Goal: Transaction & Acquisition: Book appointment/travel/reservation

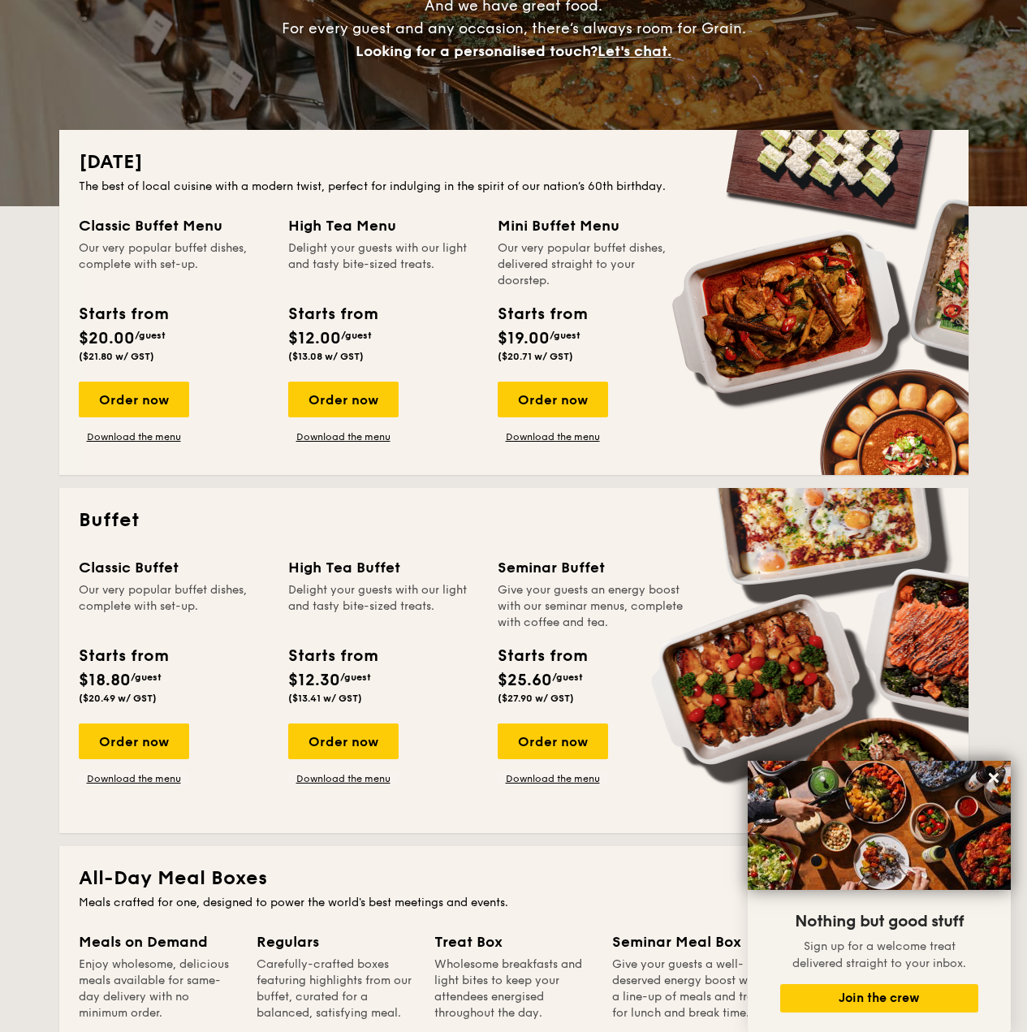
scroll to position [244, 0]
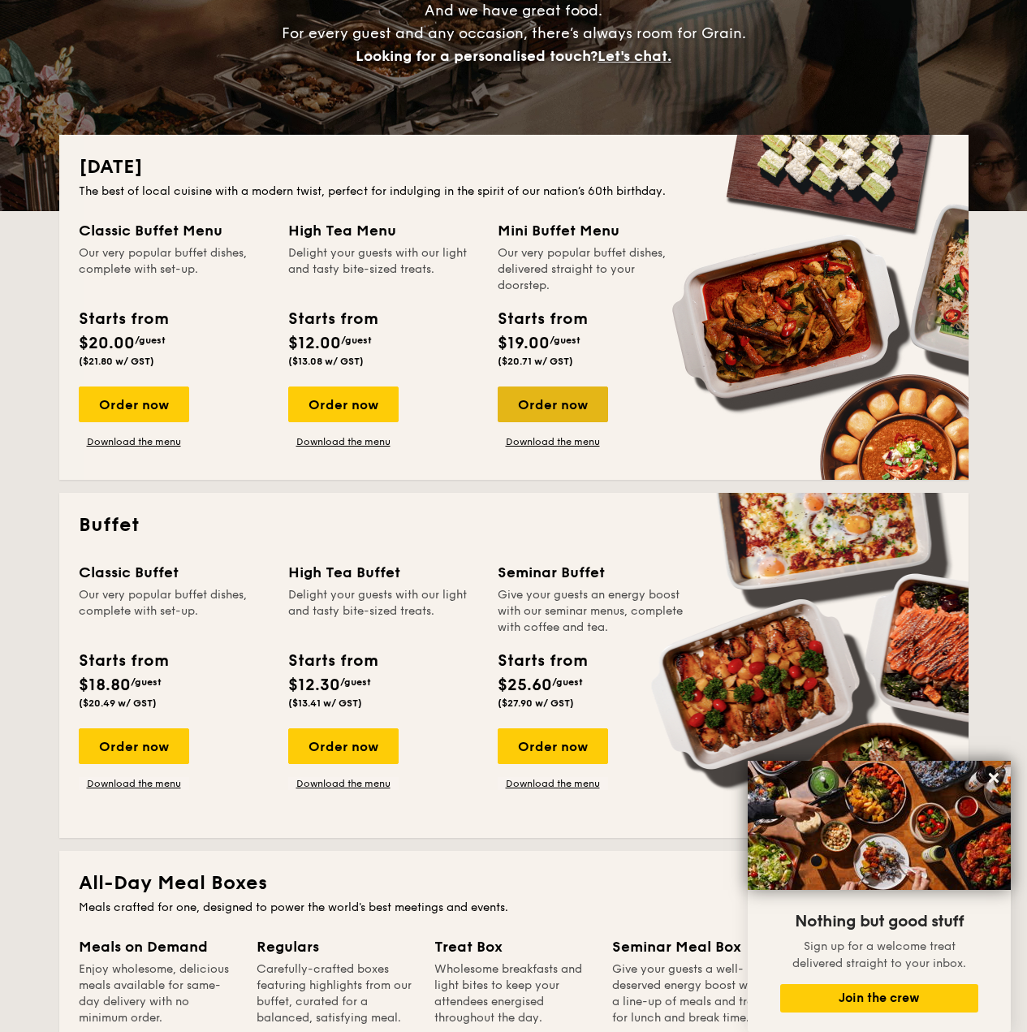
click at [563, 404] on div "Order now" at bounding box center [553, 405] width 110 height 36
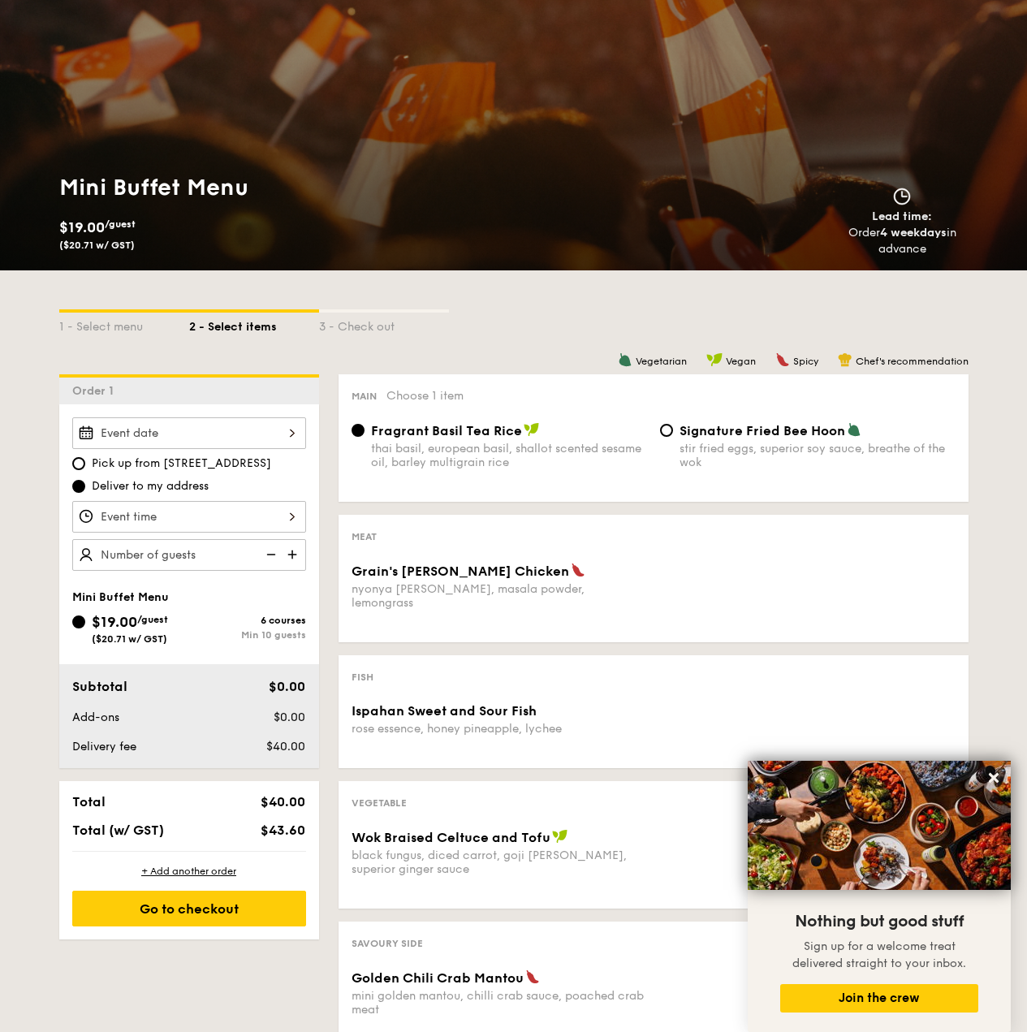
scroll to position [244, 0]
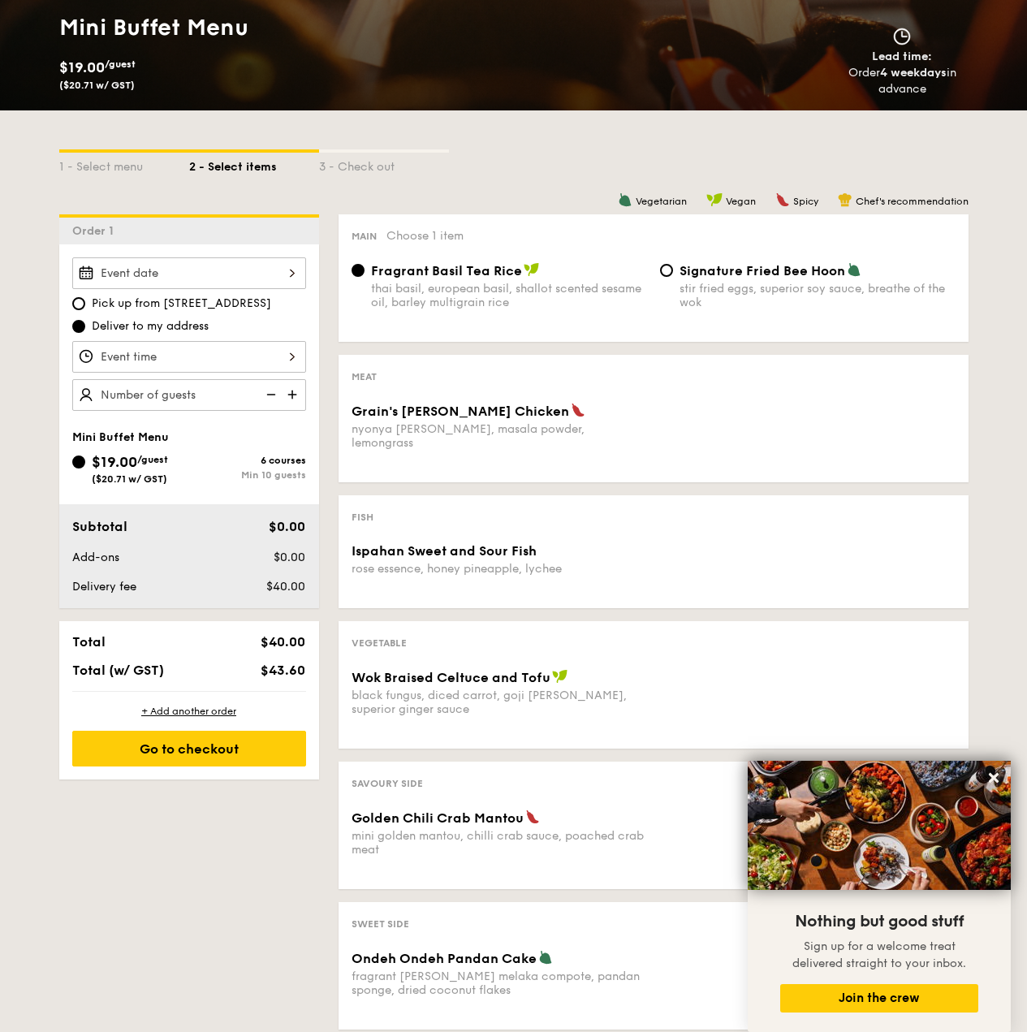
click at [280, 279] on div at bounding box center [189, 273] width 234 height 32
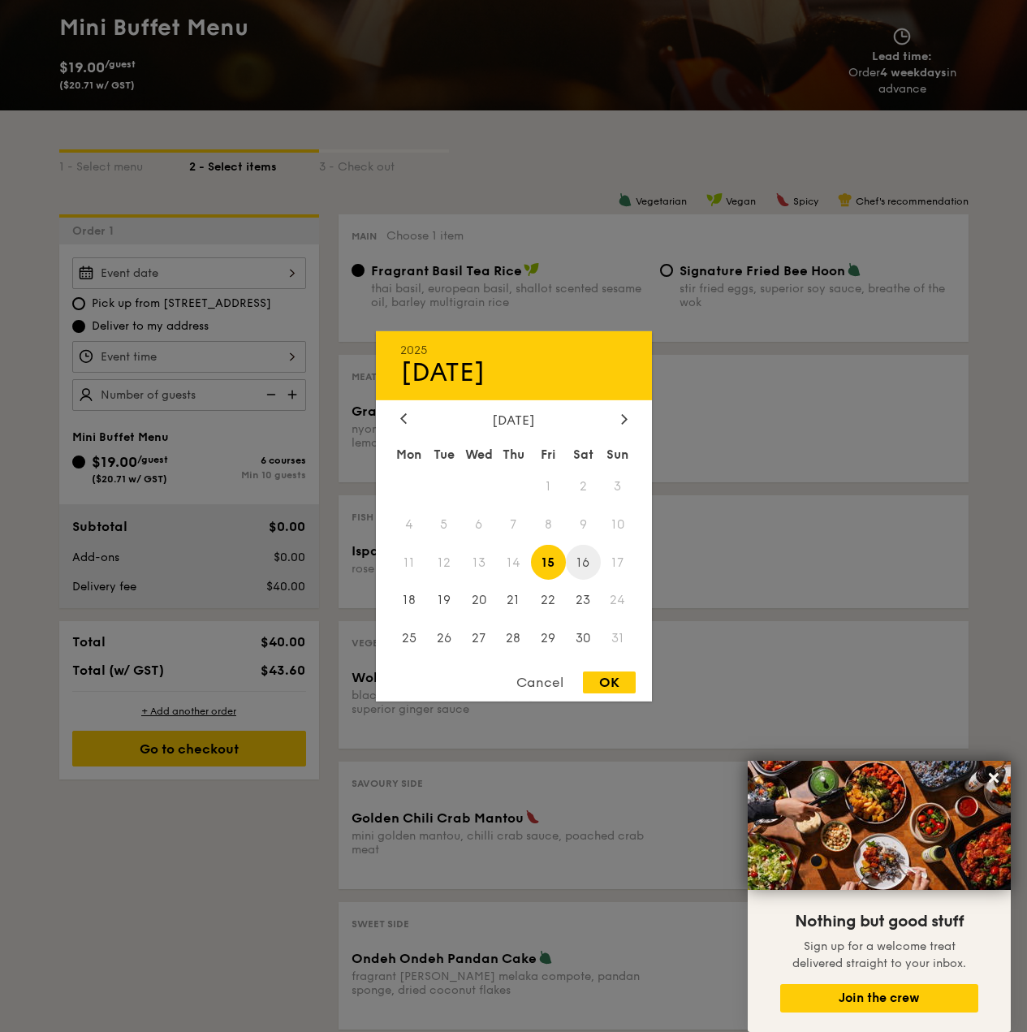
click at [585, 567] on span "16" at bounding box center [583, 562] width 35 height 35
click at [619, 681] on div "OK" at bounding box center [609, 683] width 53 height 22
type input "Aug 16, 2025"
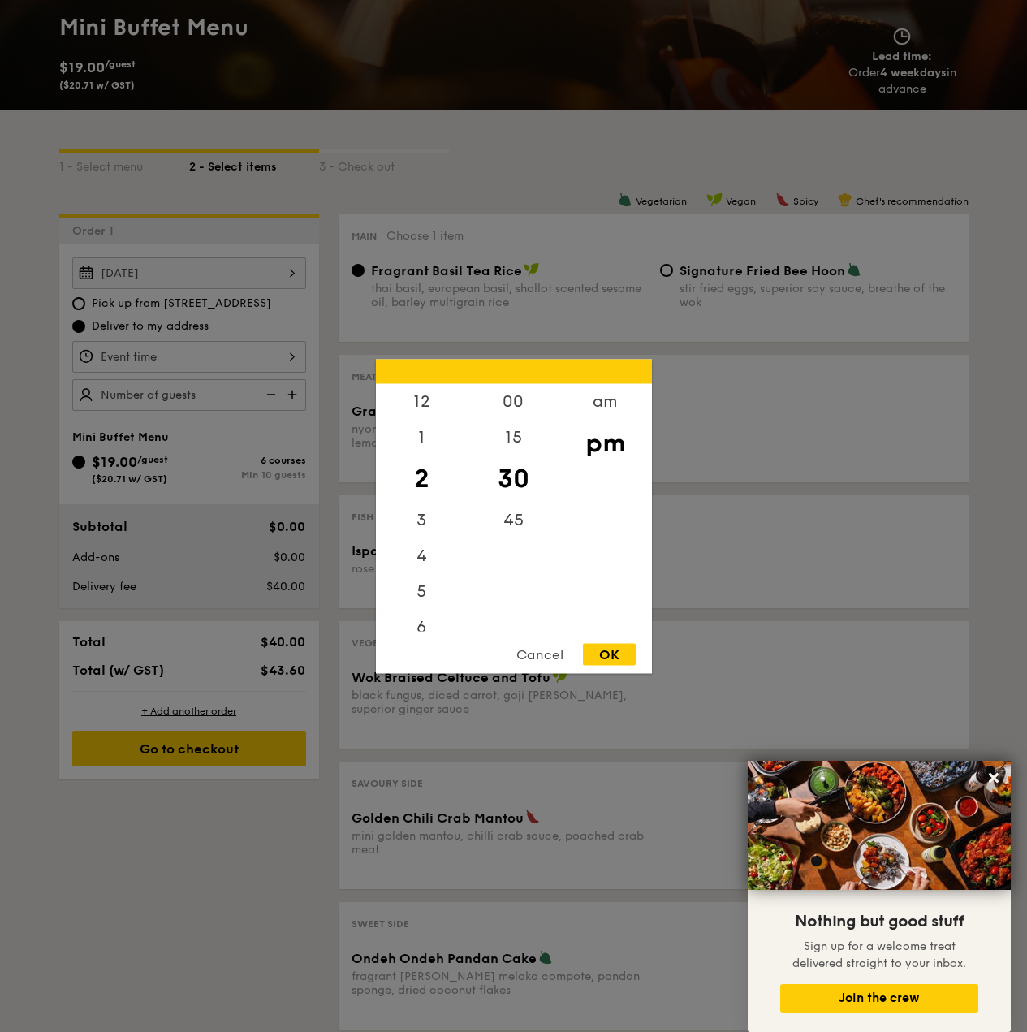
click at [277, 357] on div "12 1 2 3 4 5 6 7 8 9 10 11 00 15 30 45 am pm Cancel OK" at bounding box center [189, 357] width 234 height 32
click at [433, 404] on div "12" at bounding box center [422, 406] width 92 height 47
click at [524, 413] on div "00" at bounding box center [514, 406] width 92 height 47
click at [525, 492] on div "30" at bounding box center [514, 489] width 92 height 47
click at [612, 650] on div "OK" at bounding box center [609, 654] width 53 height 22
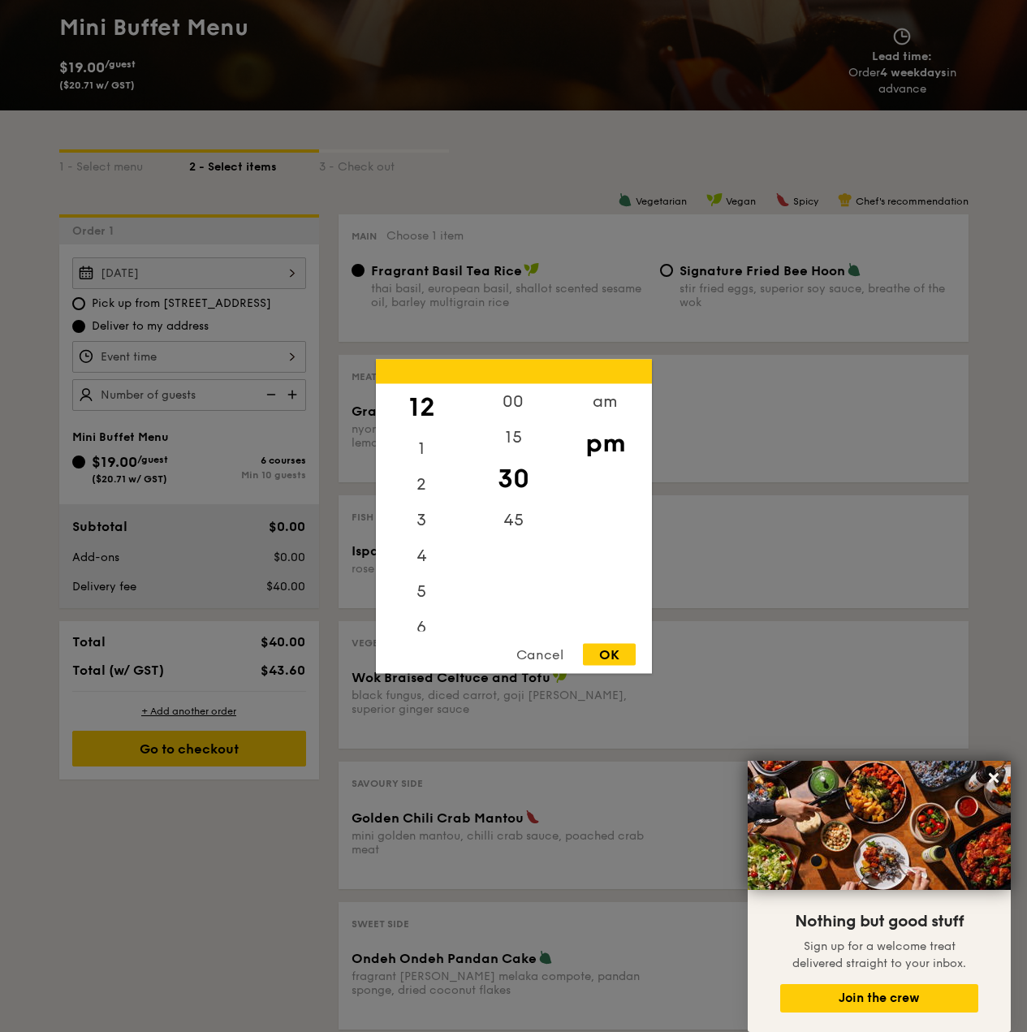
type input "12:30PM"
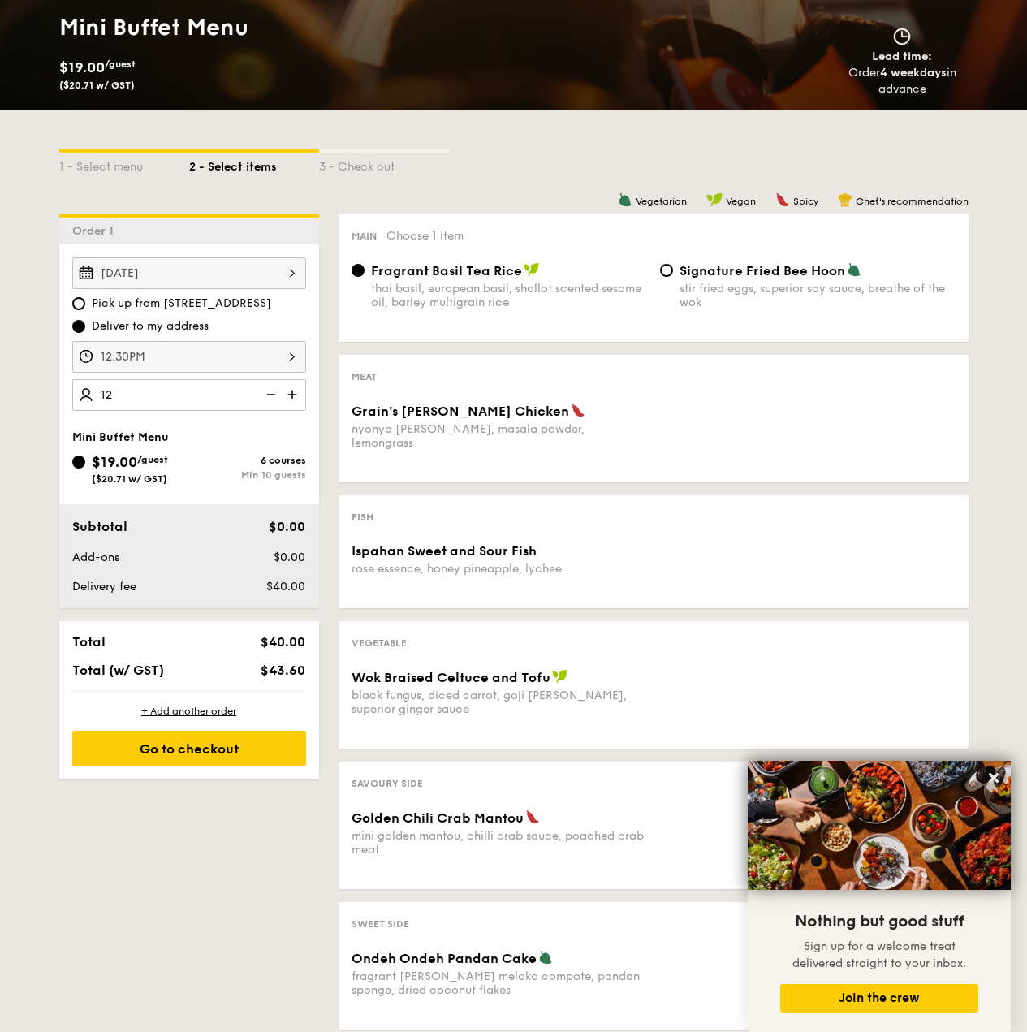
type input "12 guests"
click at [117, 848] on div "1 - Select menu 2 - Select items 3 - Check out Order 1 Aug 16, 2025 Pick up fro…" at bounding box center [514, 576] width 936 height 932
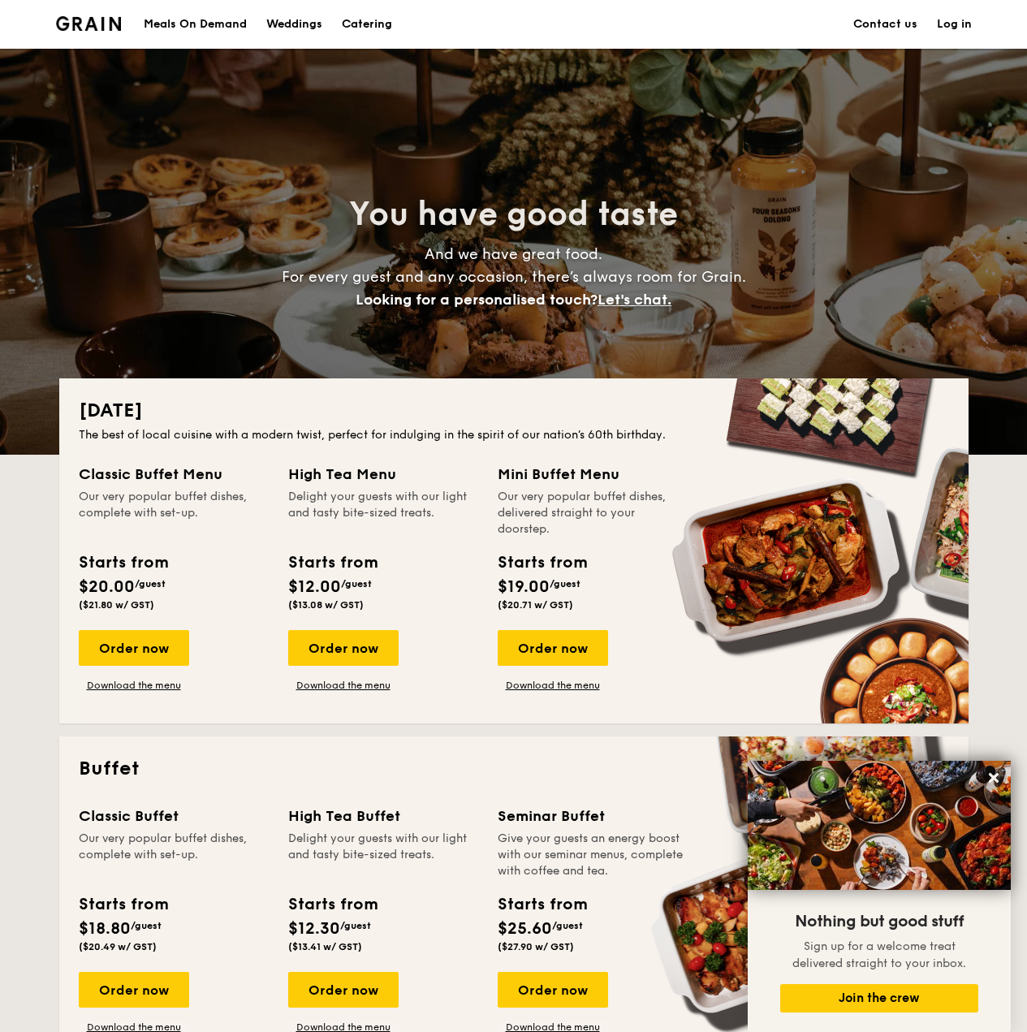
click at [366, 25] on h1 "Catering" at bounding box center [367, 24] width 50 height 49
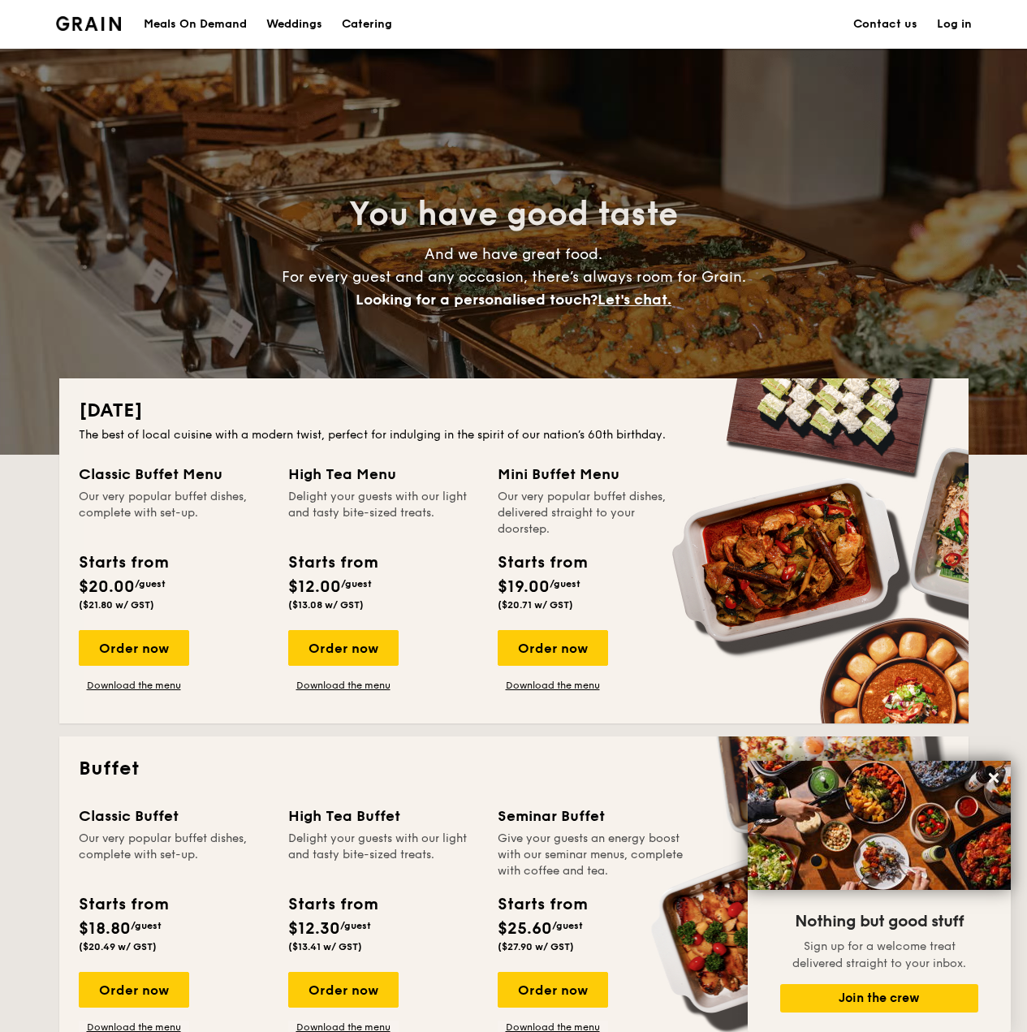
click at [374, 35] on h1 "Catering" at bounding box center [367, 24] width 50 height 49
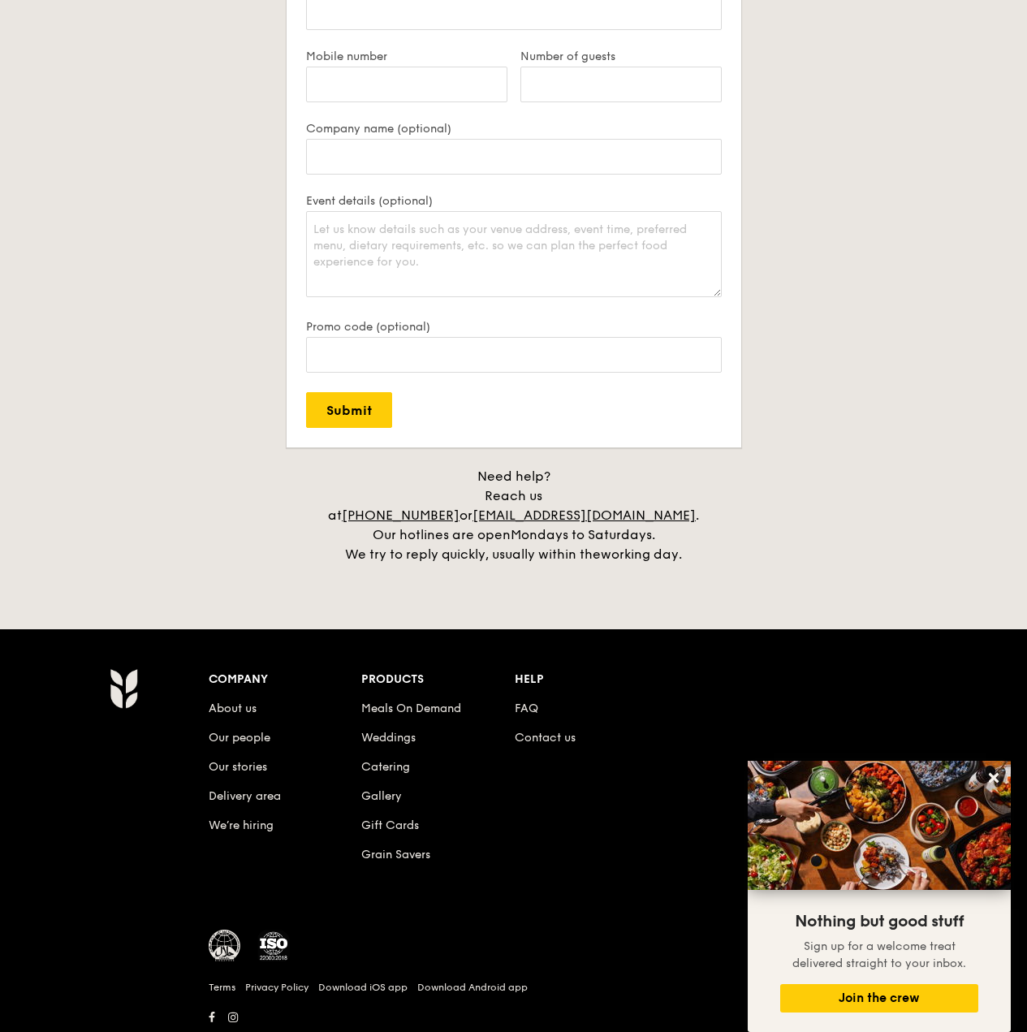
scroll to position [3372, 0]
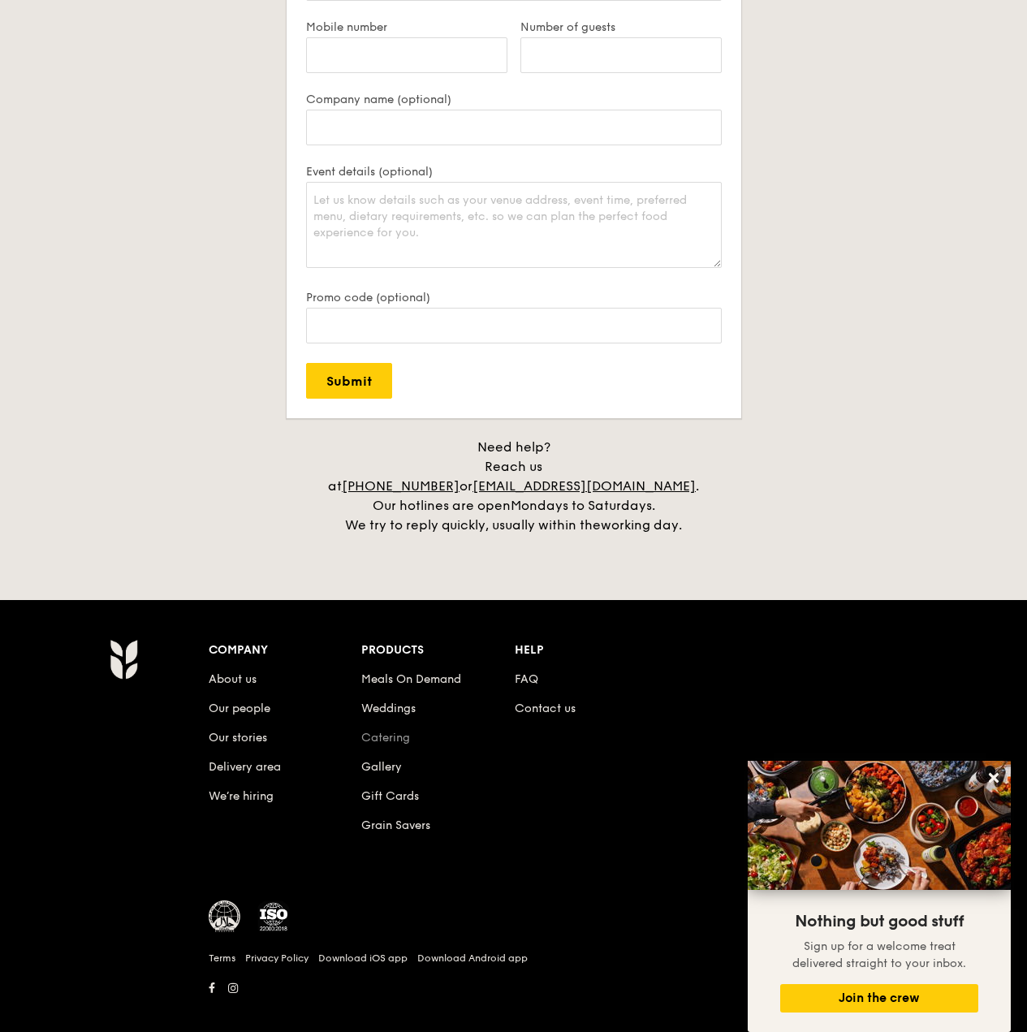
click at [382, 731] on link "Catering" at bounding box center [385, 738] width 49 height 14
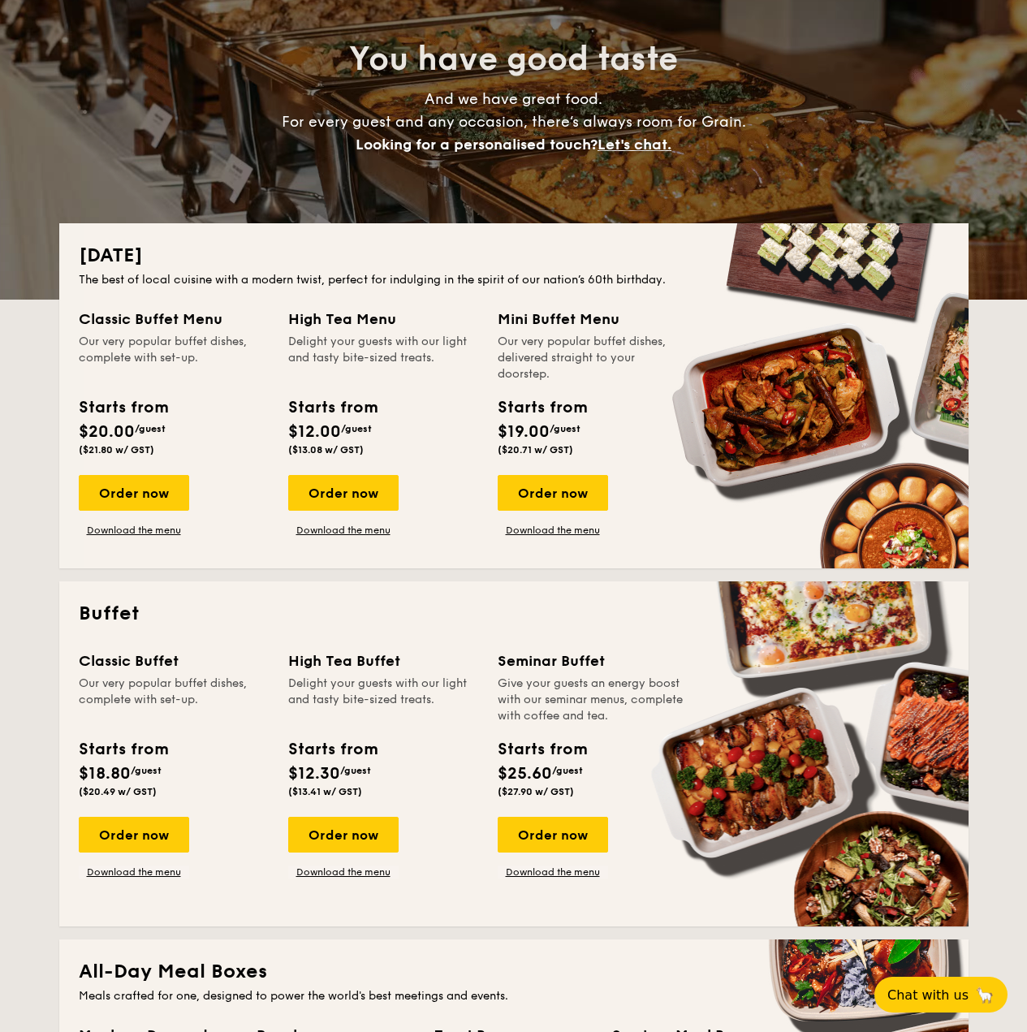
scroll to position [244, 0]
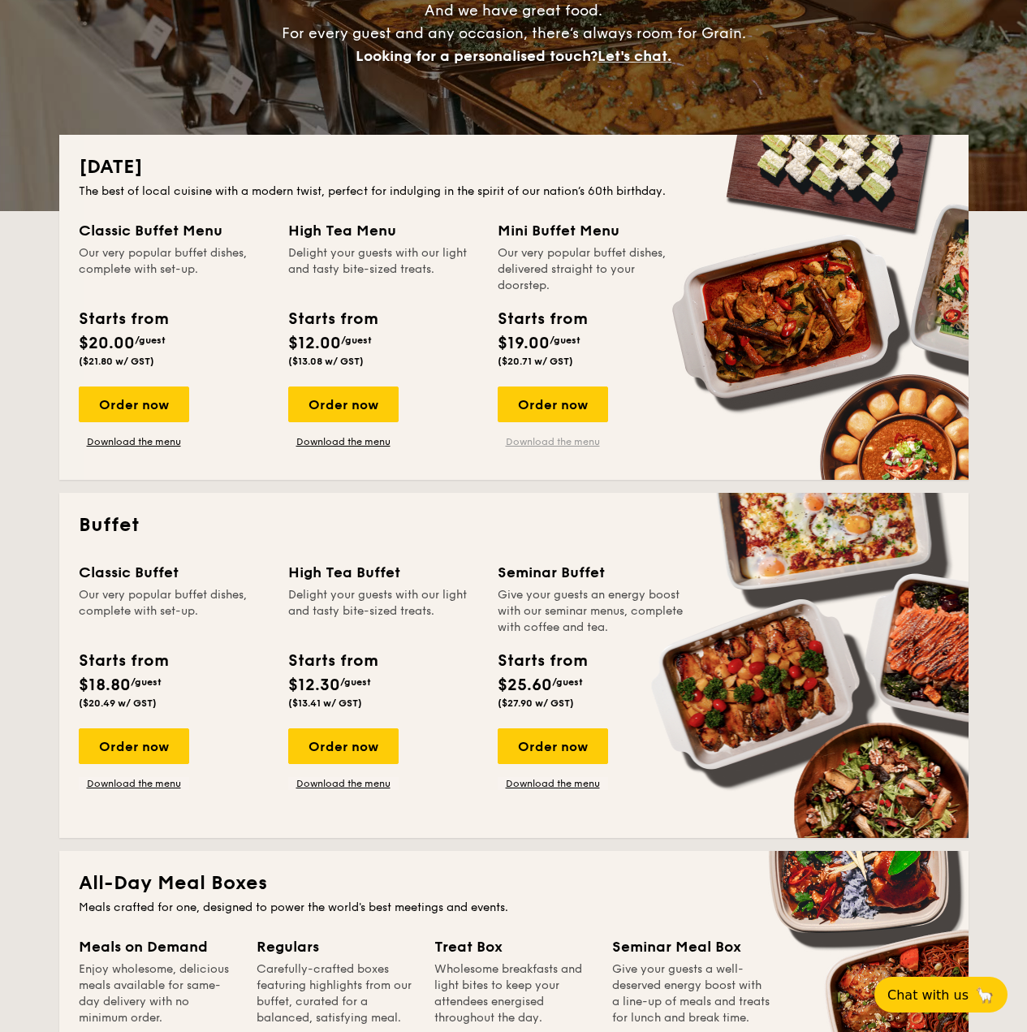
click at [579, 446] on link "Download the menu" at bounding box center [553, 441] width 110 height 13
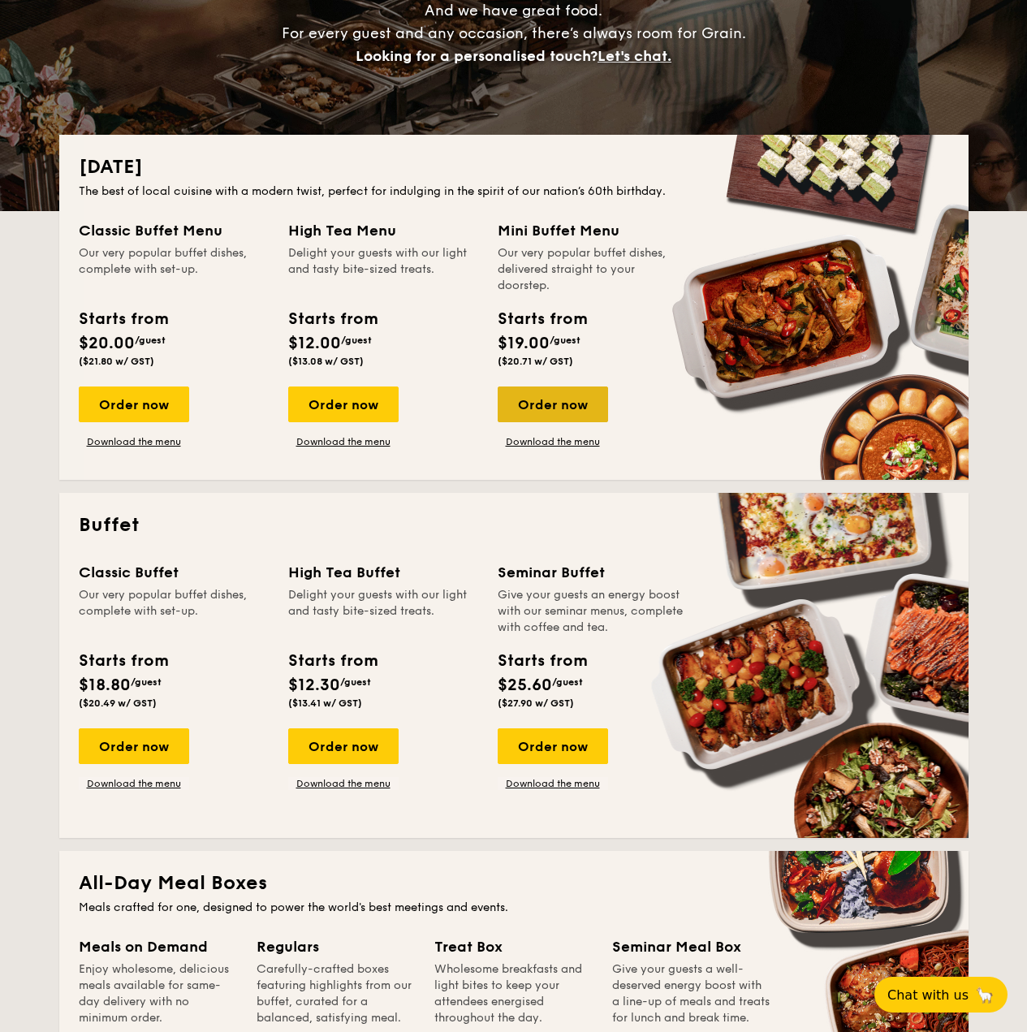
scroll to position [0, 0]
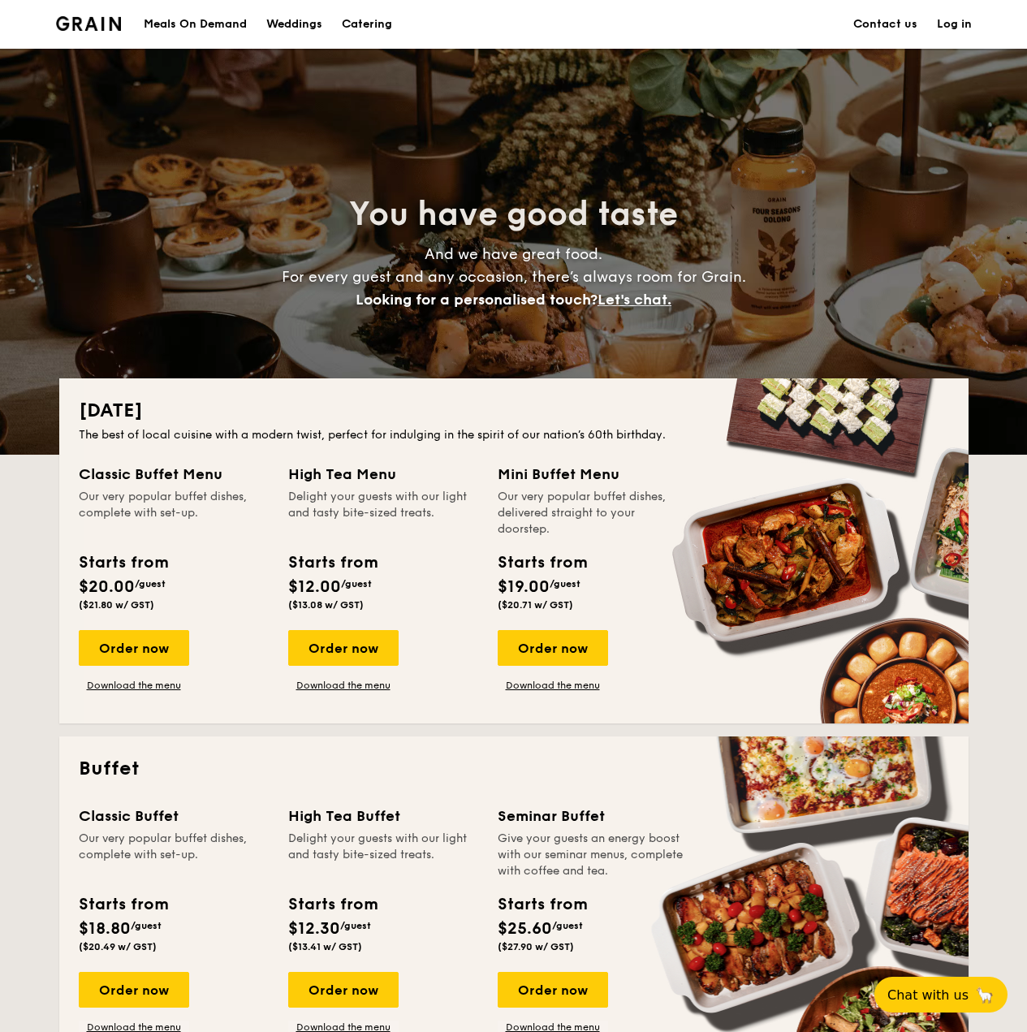
click at [226, 22] on div "Meals On Demand" at bounding box center [195, 24] width 103 height 49
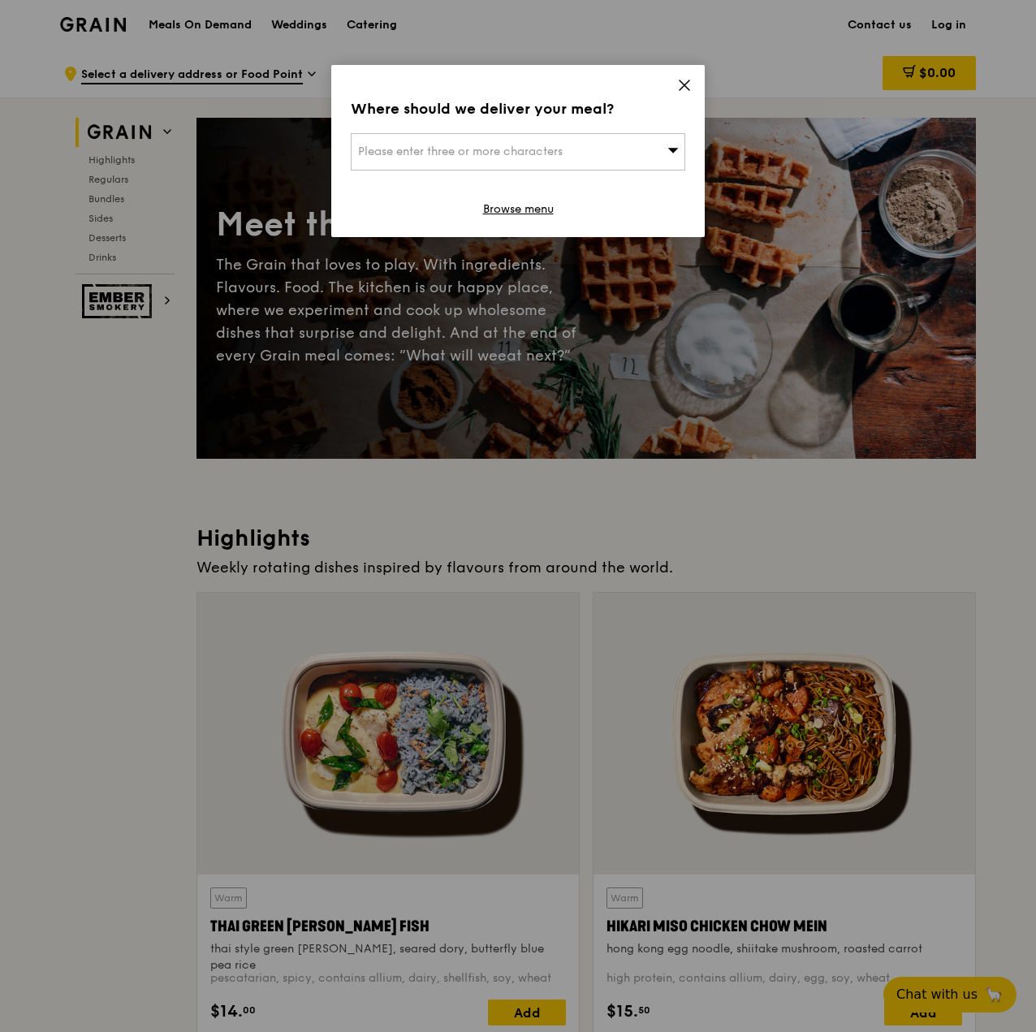
click at [685, 86] on icon at bounding box center [685, 85] width 10 height 10
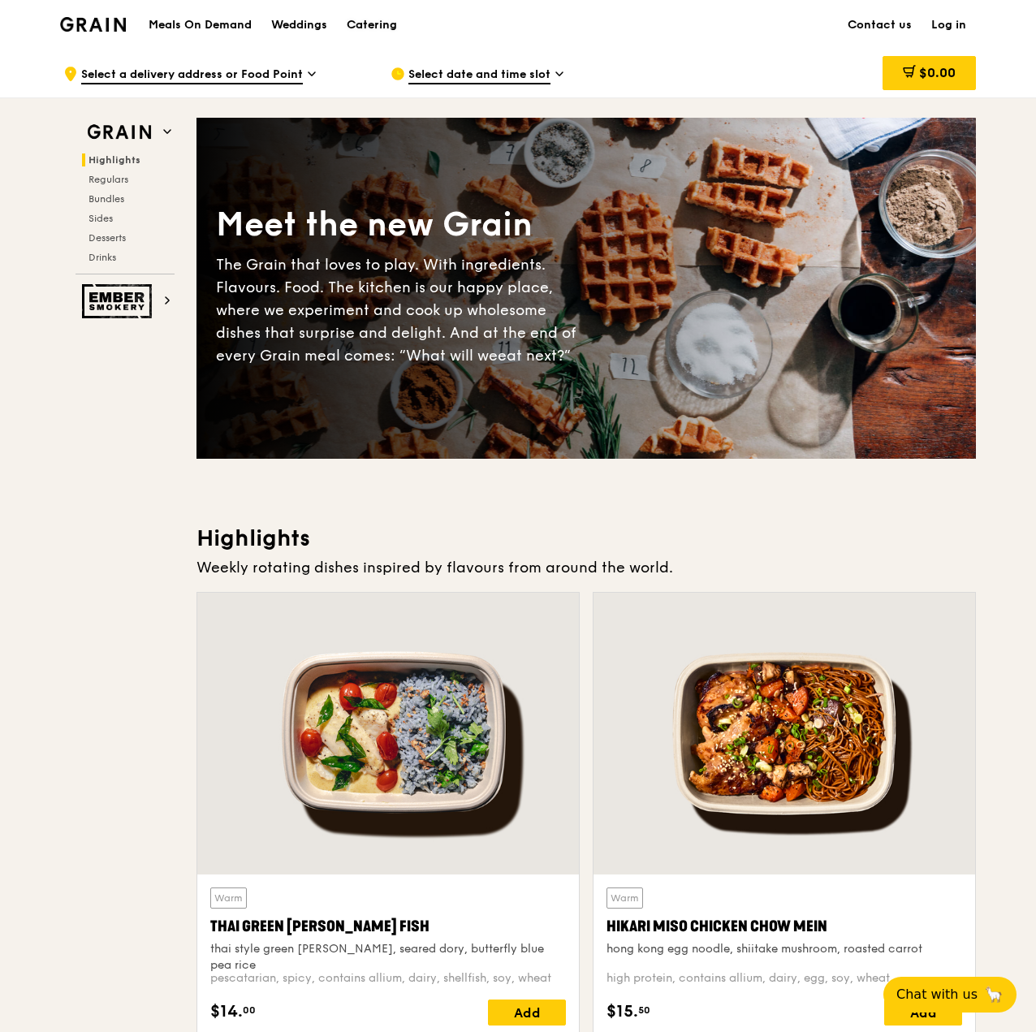
click at [381, 28] on div "Catering" at bounding box center [372, 25] width 50 height 49
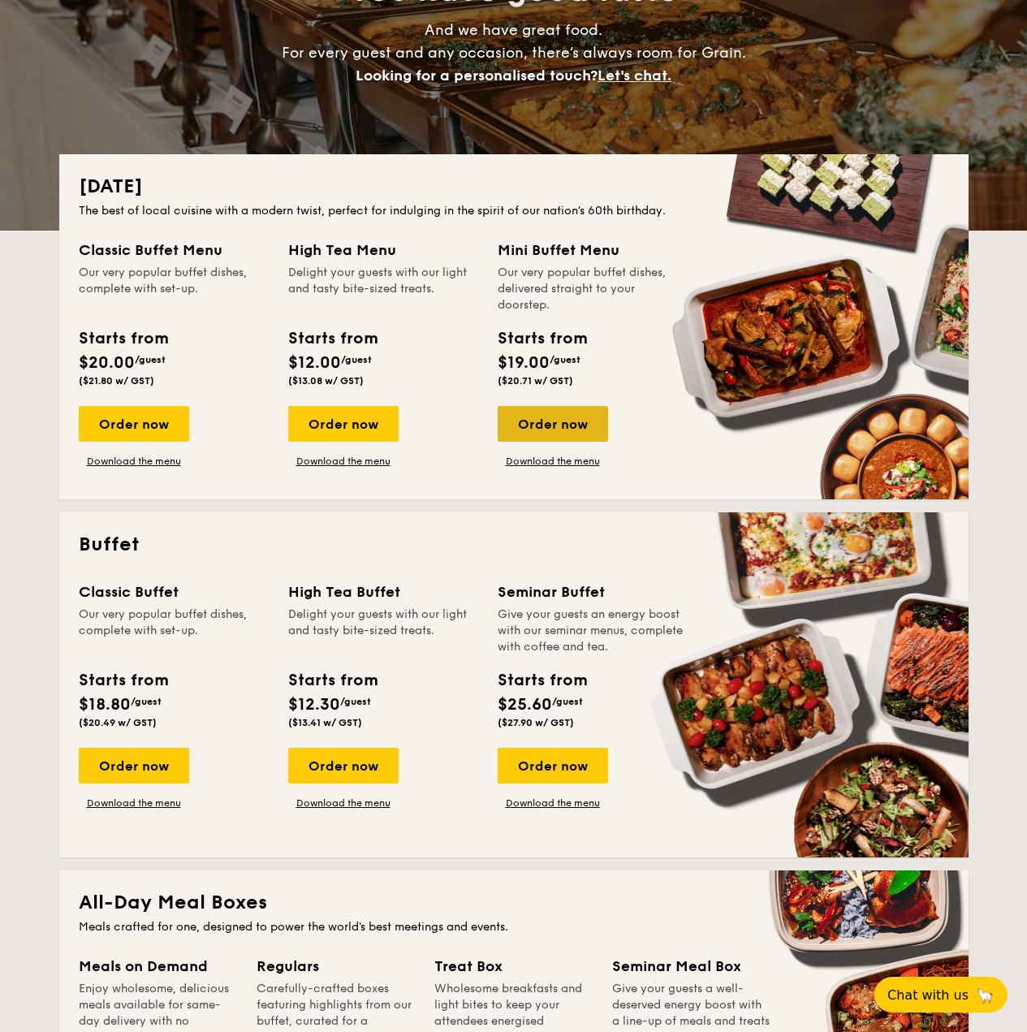
scroll to position [325, 0]
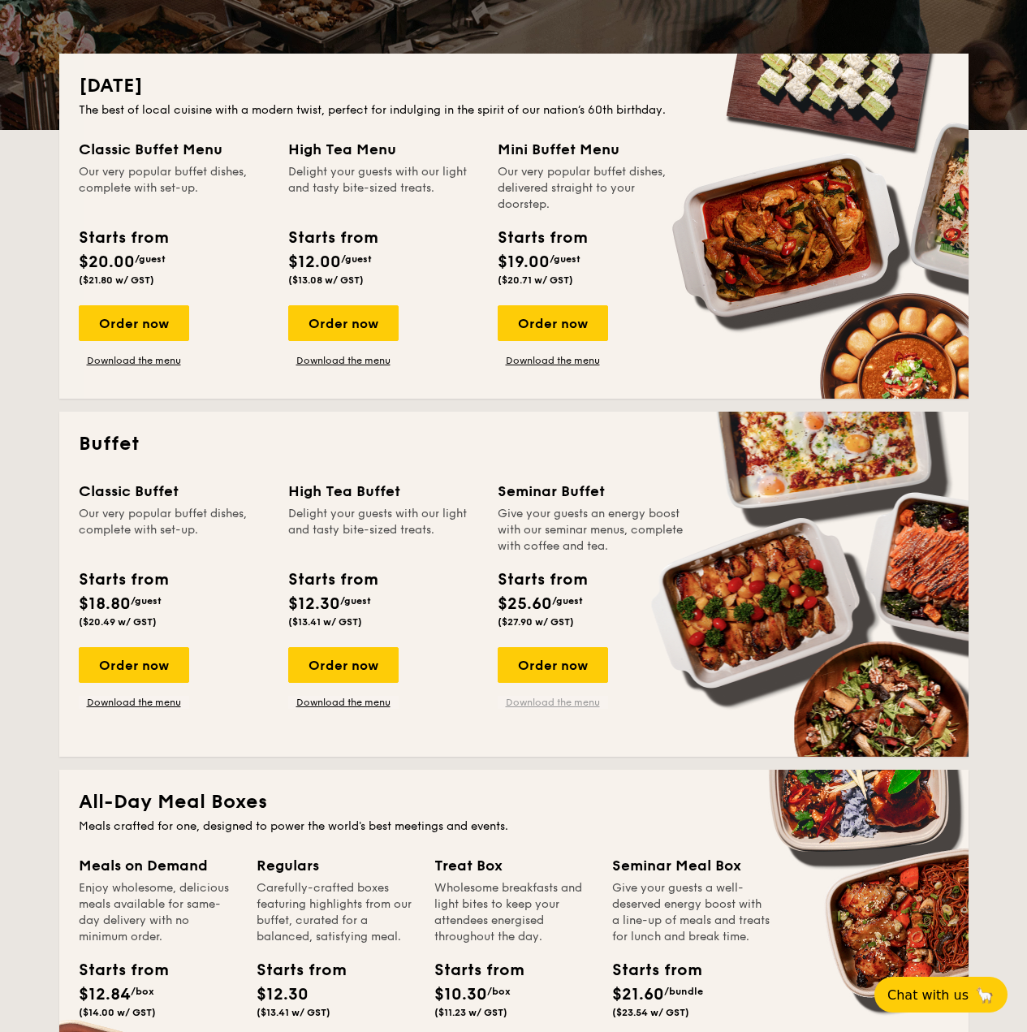
click at [543, 700] on link "Download the menu" at bounding box center [553, 702] width 110 height 13
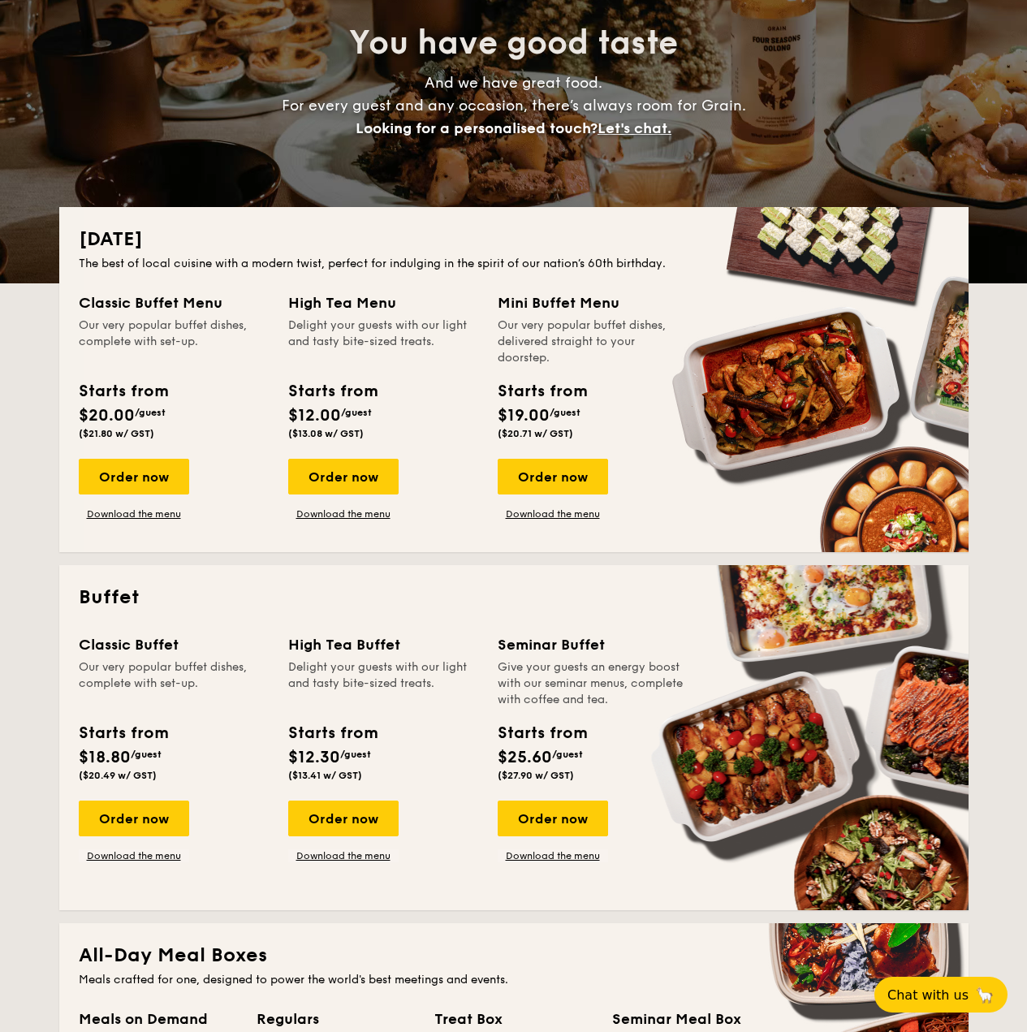
scroll to position [0, 0]
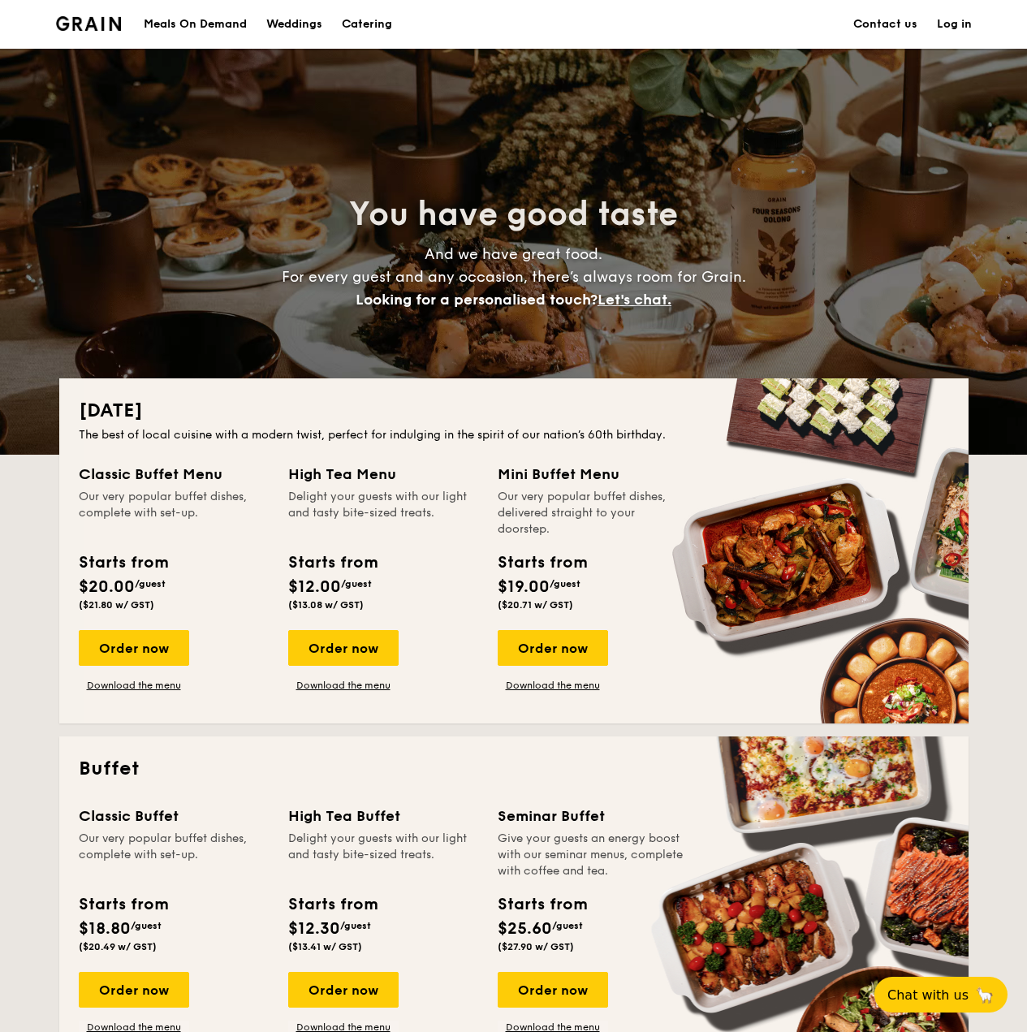
click at [362, 24] on h1 "Catering" at bounding box center [367, 24] width 50 height 49
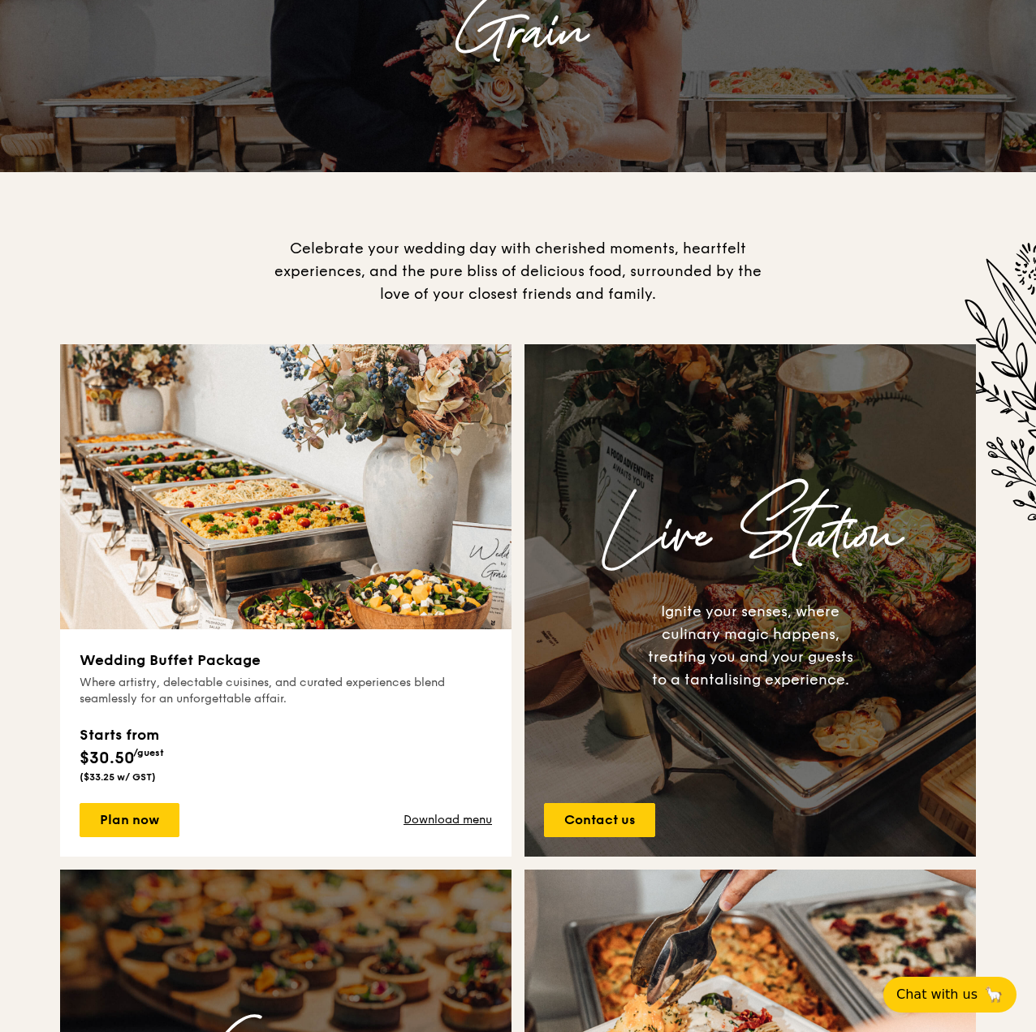
scroll to position [244, 0]
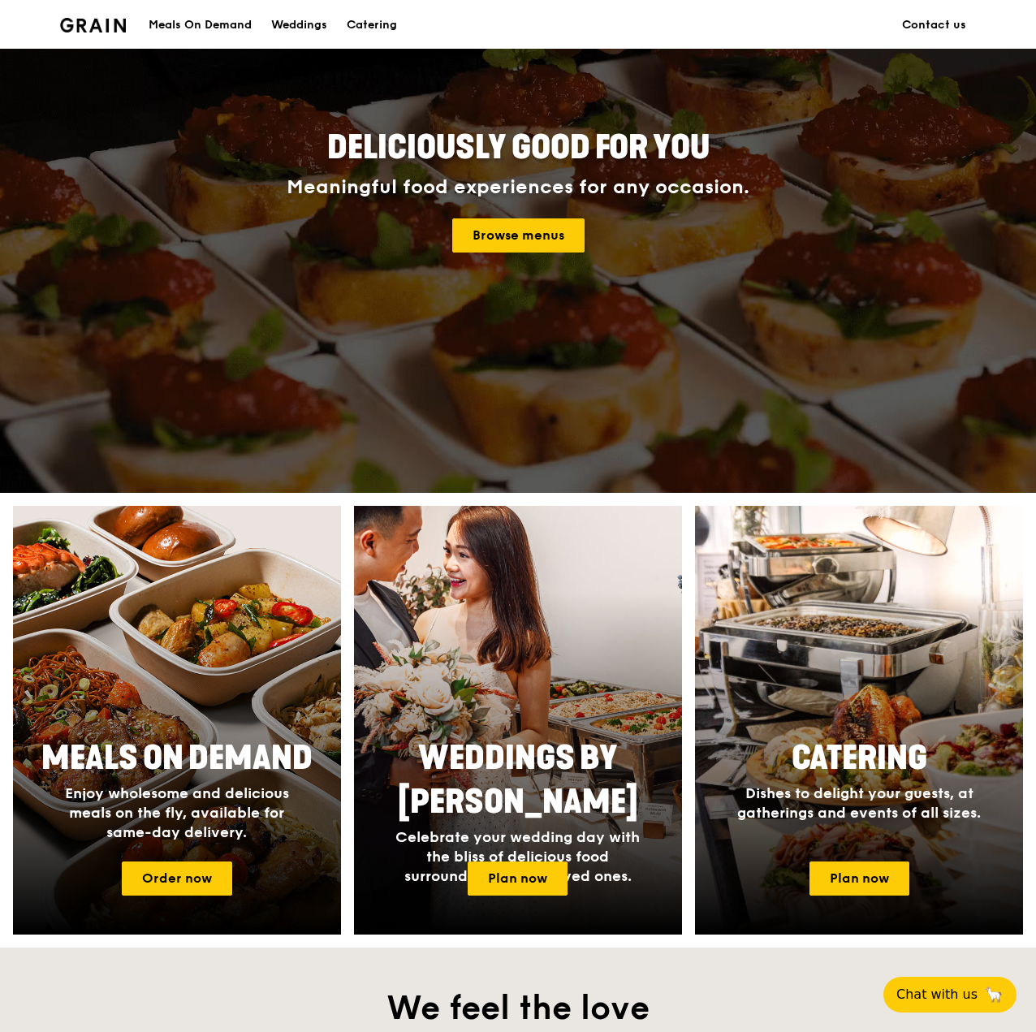
scroll to position [325, 0]
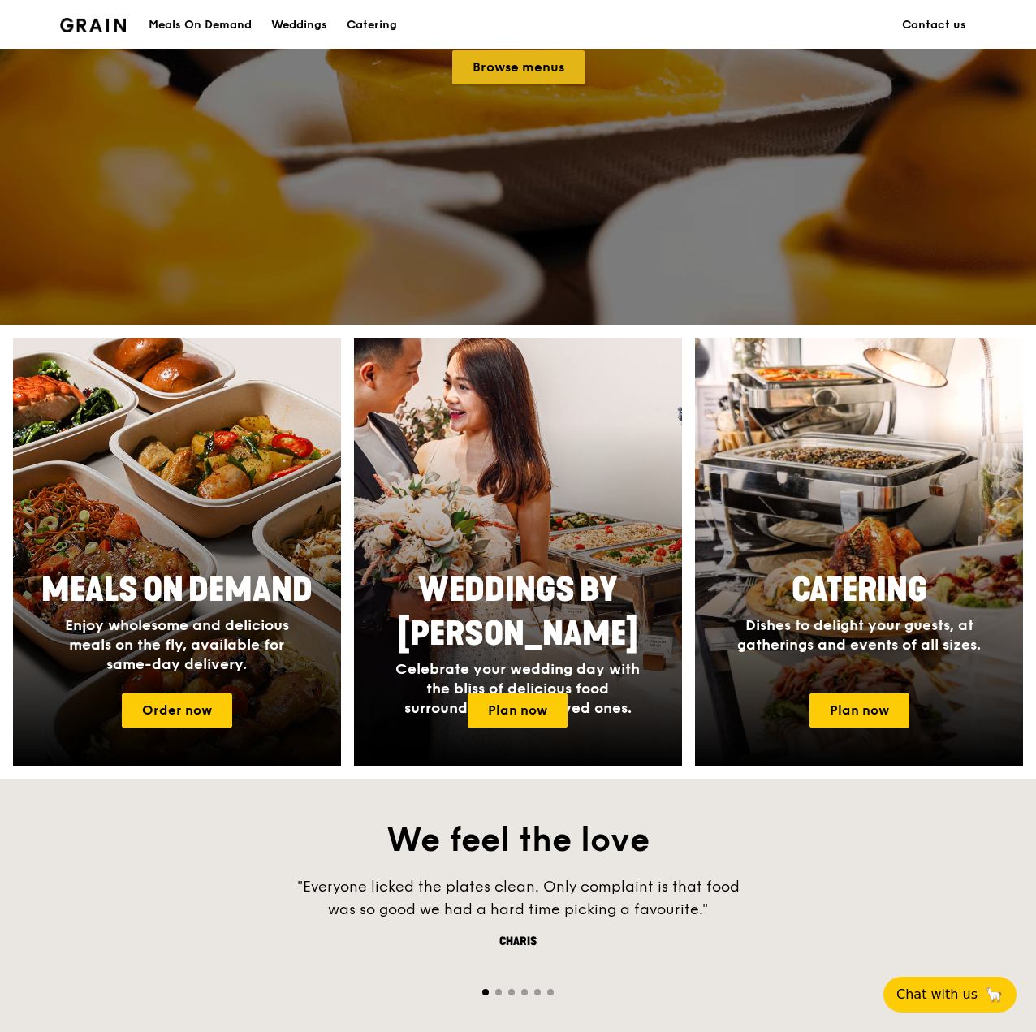
click at [543, 68] on link "Browse menus" at bounding box center [518, 67] width 132 height 34
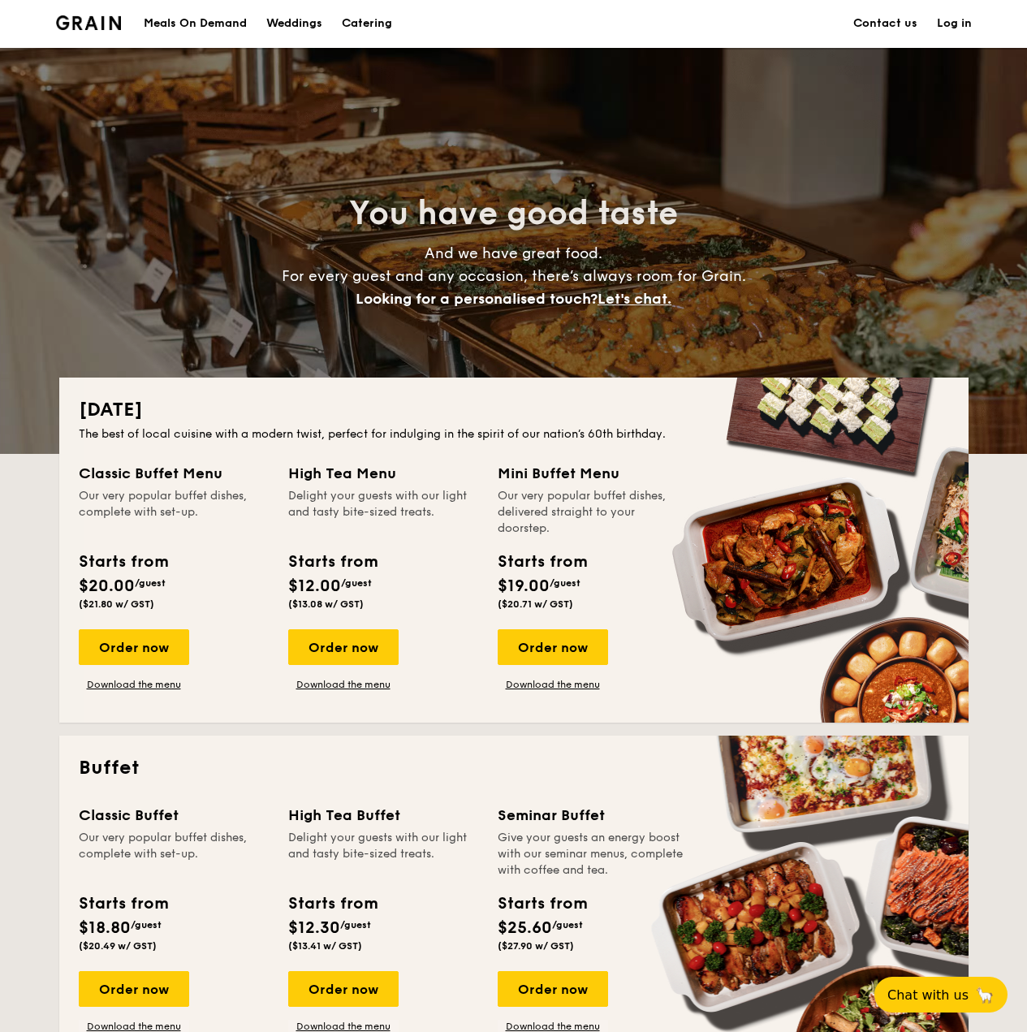
scroll to position [325, 0]
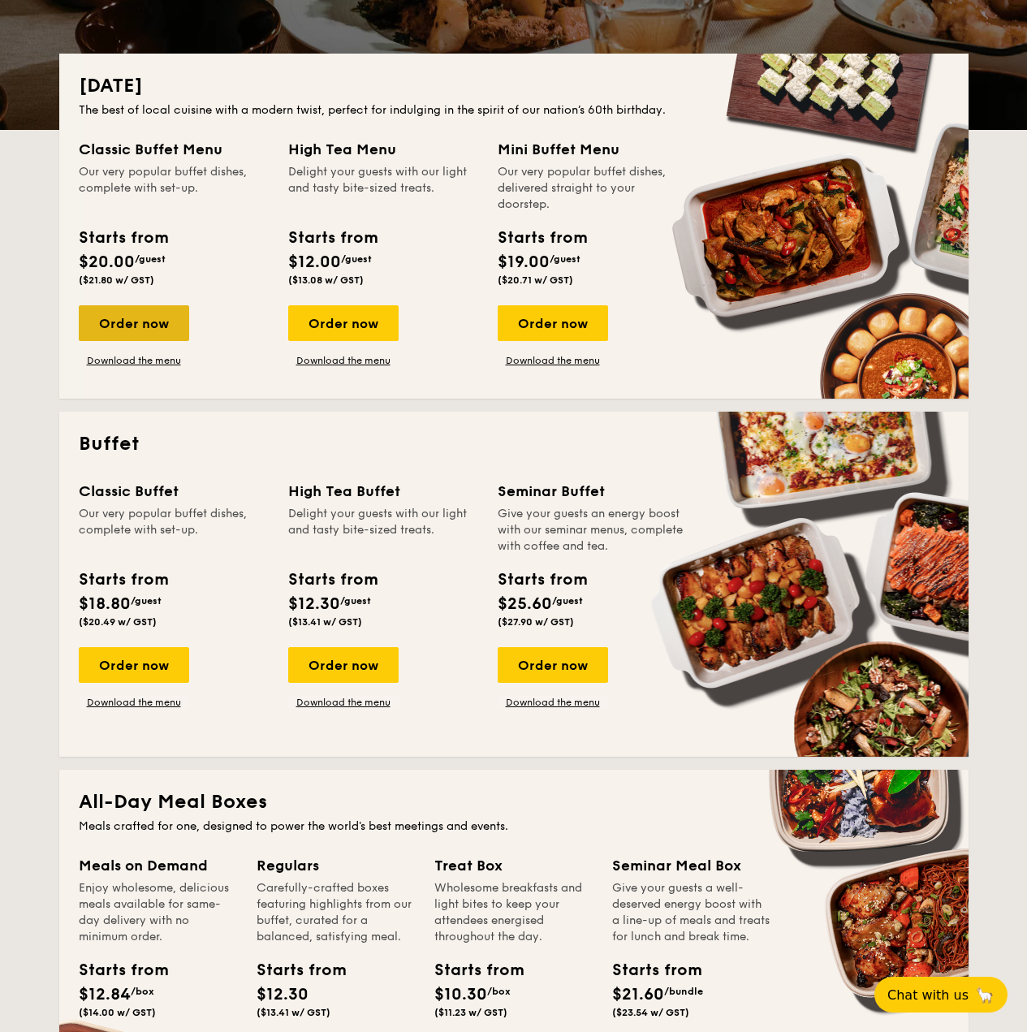
click at [132, 322] on div "Order now" at bounding box center [134, 323] width 110 height 36
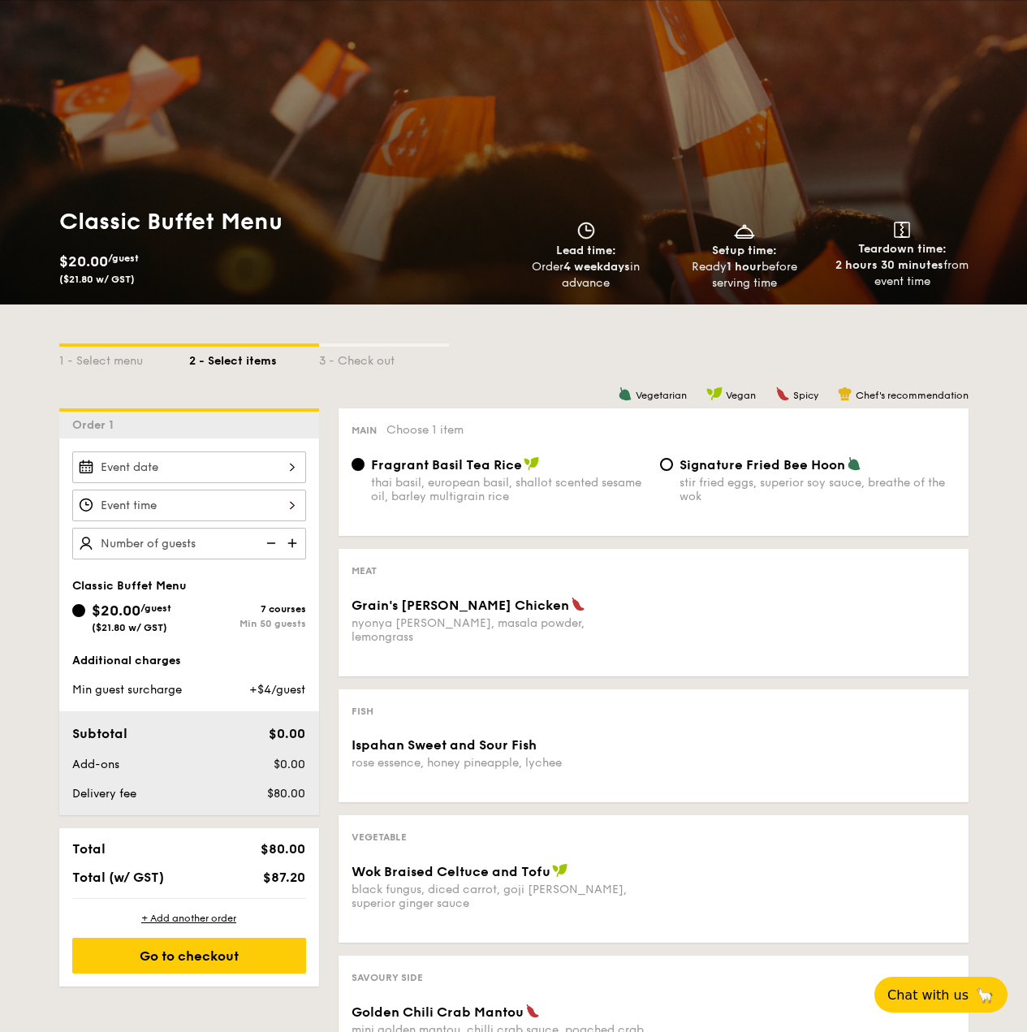
scroll to position [162, 0]
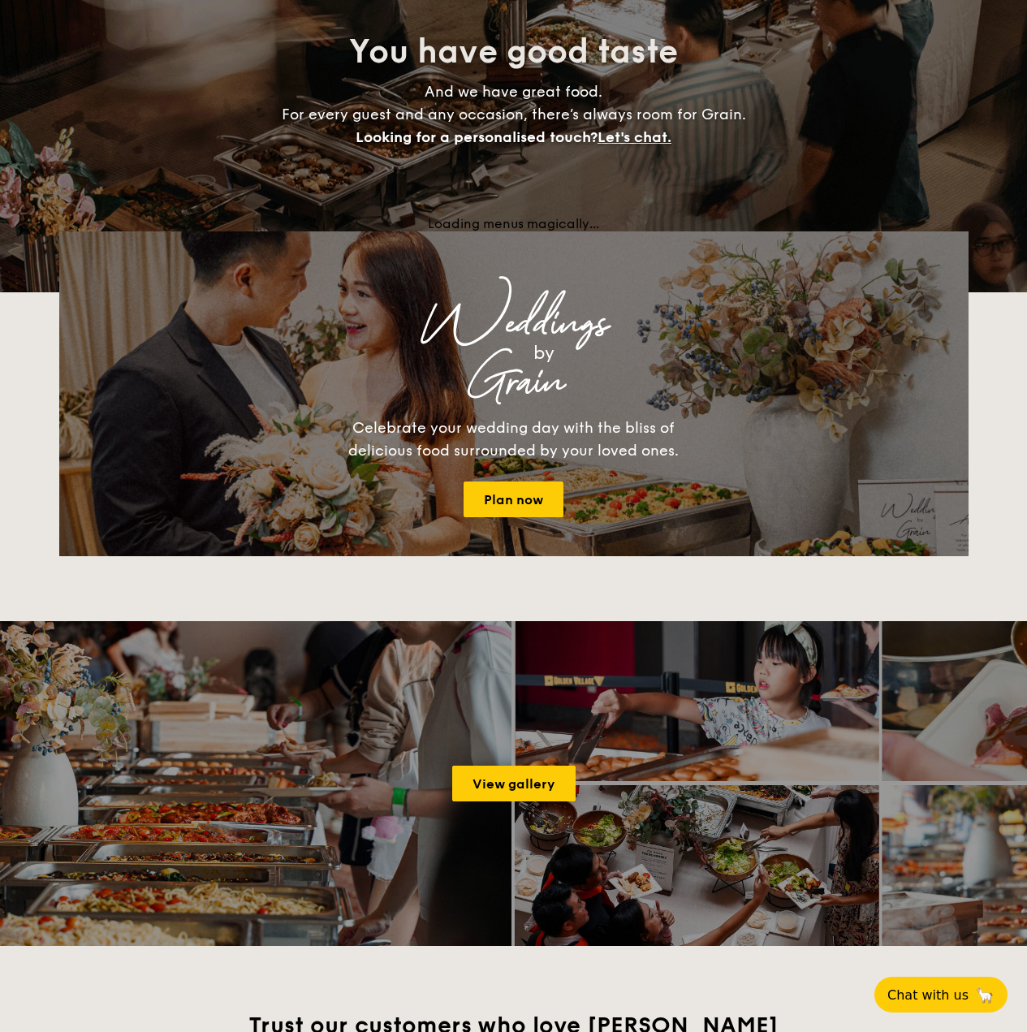
scroll to position [325, 0]
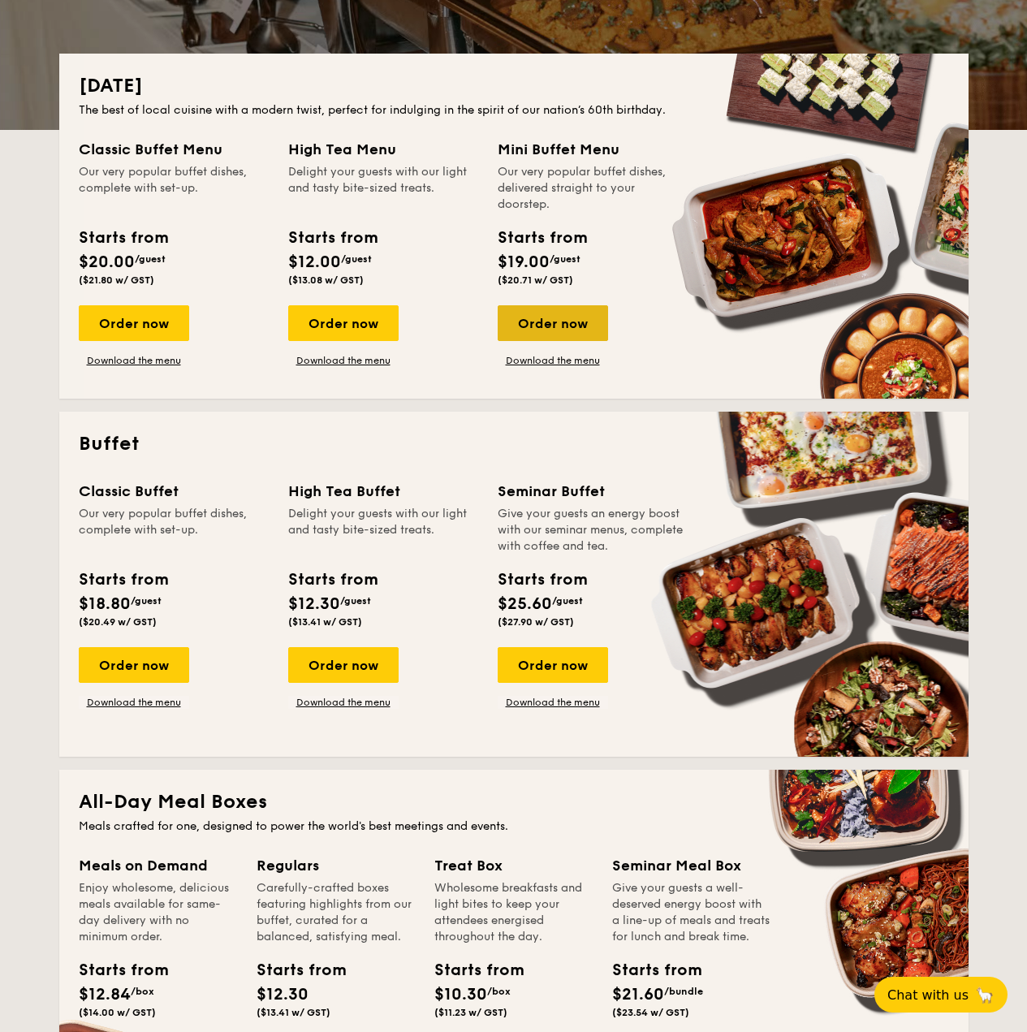
click at [571, 326] on div "Order now" at bounding box center [553, 323] width 110 height 36
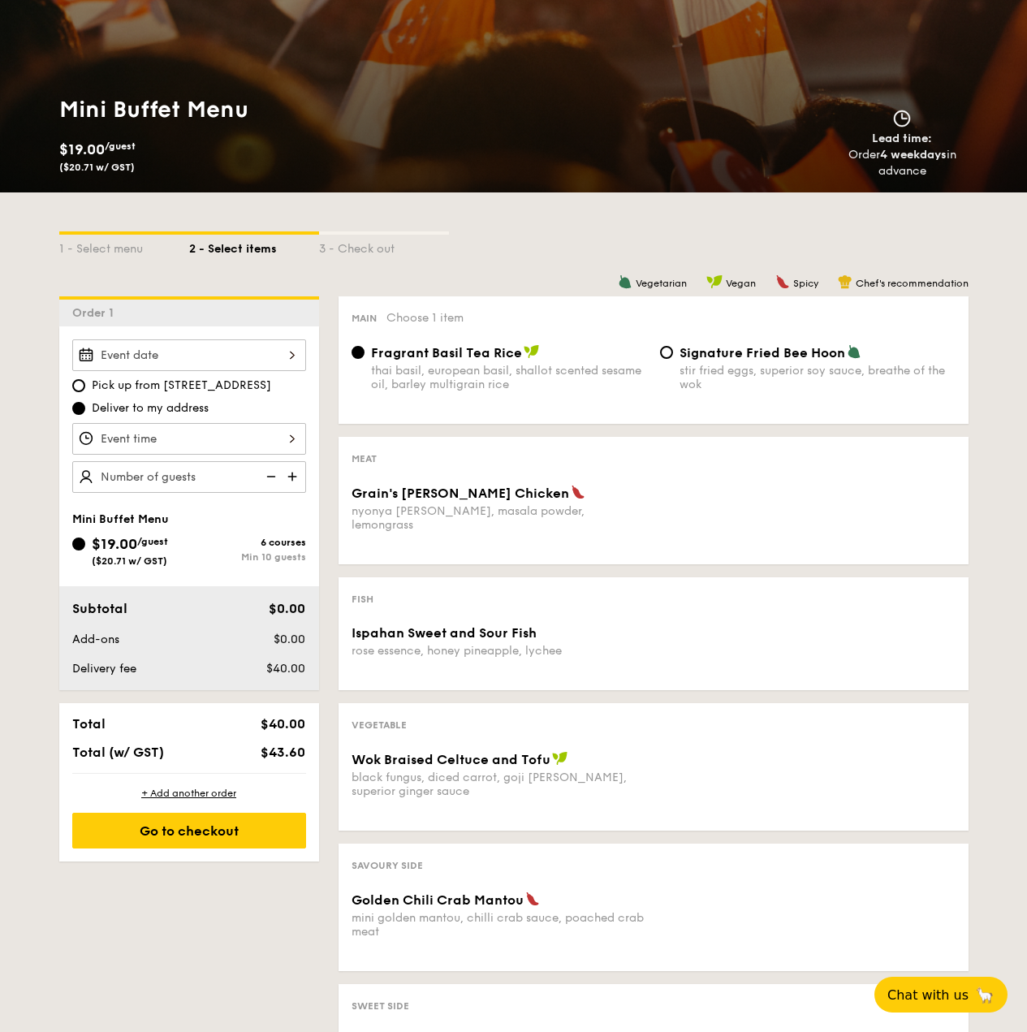
scroll to position [162, 0]
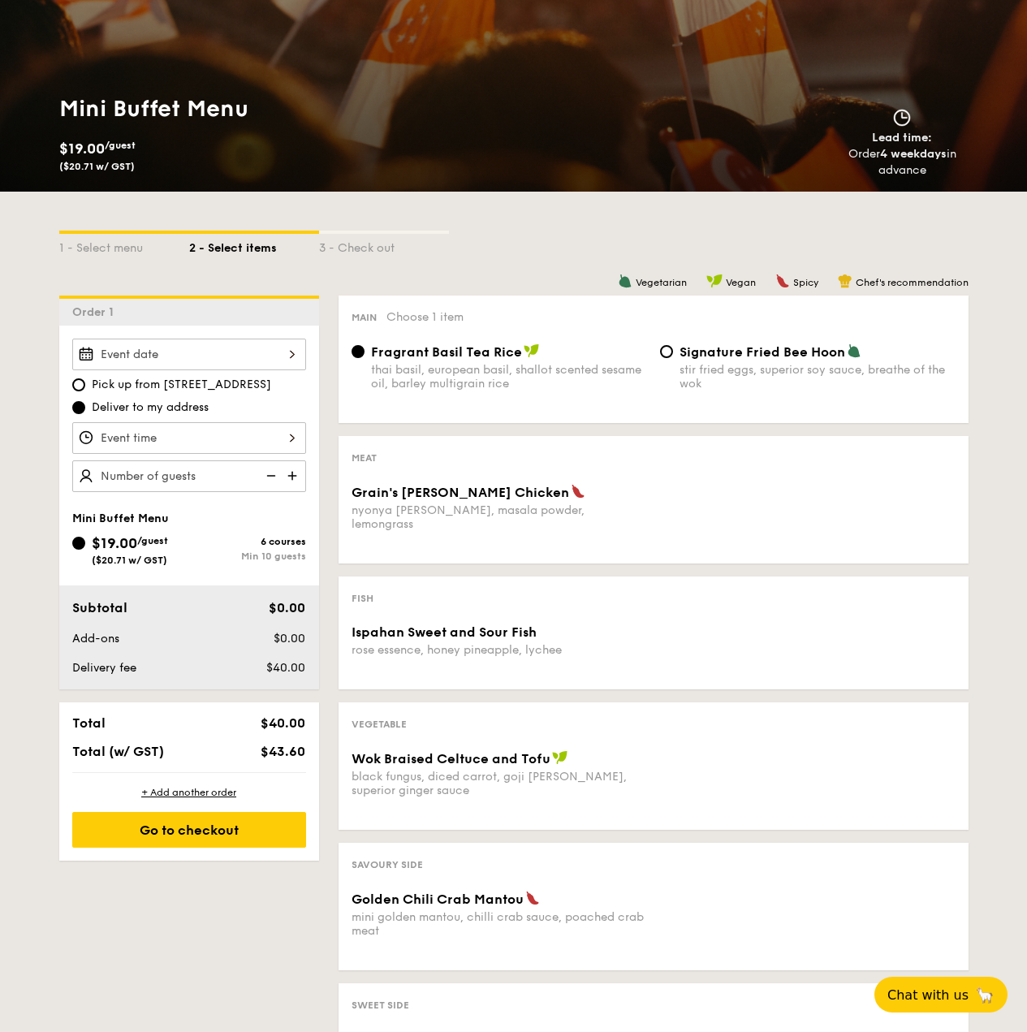
click at [285, 476] on img at bounding box center [294, 475] width 24 height 31
click at [287, 478] on img at bounding box center [294, 475] width 24 height 31
click at [261, 477] on img at bounding box center [269, 475] width 24 height 31
type input "15 guests"
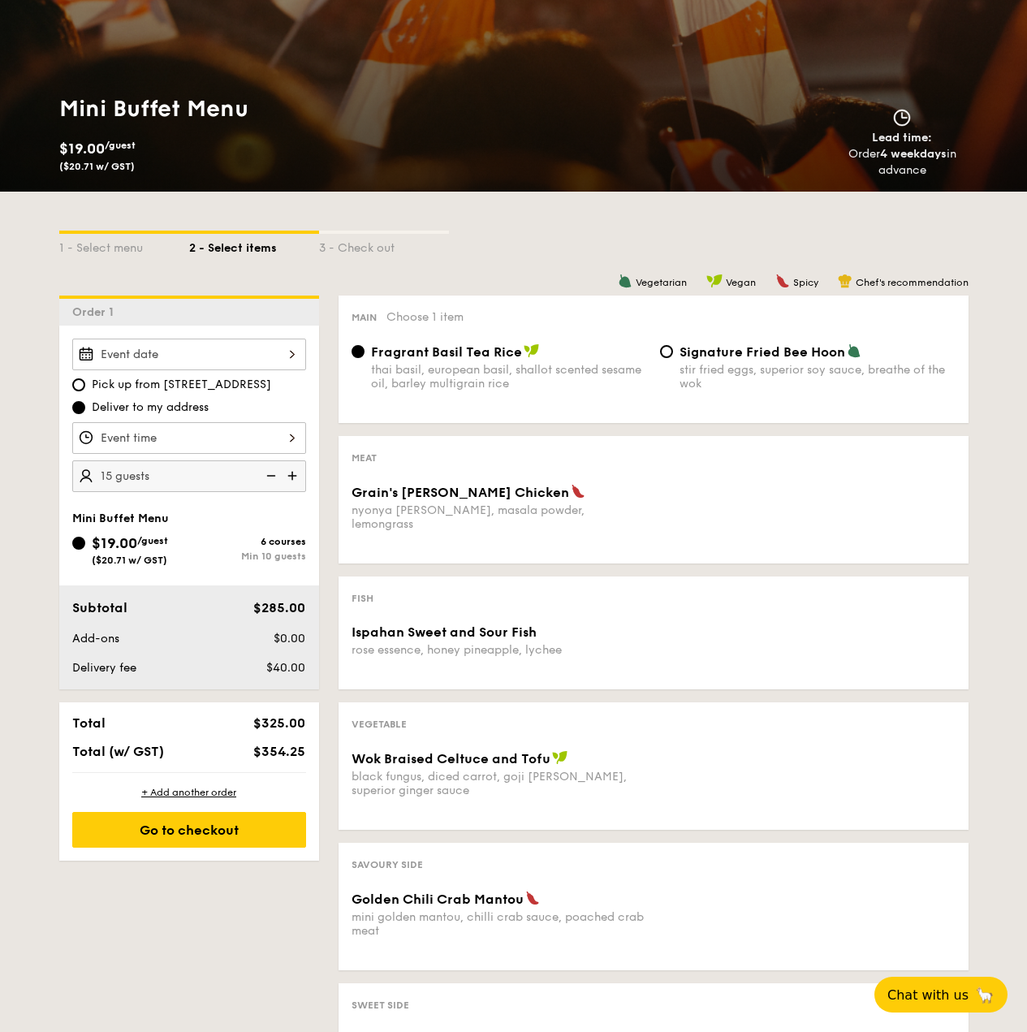
click at [32, 475] on div "1 - Select menu 2 - Select items 3 - Check out Order 1 Pick up from [STREET_ADD…" at bounding box center [513, 658] width 1027 height 932
click at [207, 436] on div at bounding box center [189, 438] width 234 height 32
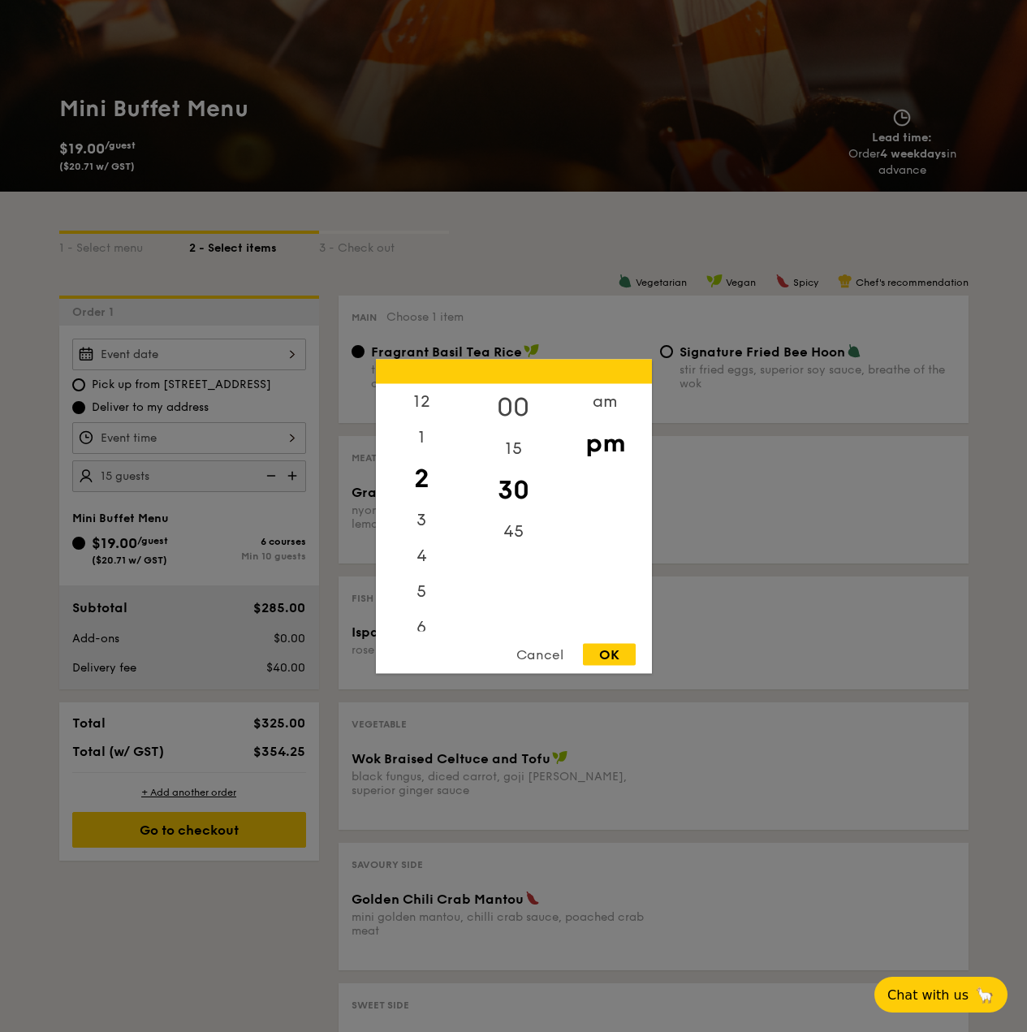
click at [524, 396] on div "00" at bounding box center [514, 406] width 92 height 47
click at [448, 407] on div "12" at bounding box center [422, 406] width 92 height 47
click at [508, 488] on div "30" at bounding box center [514, 489] width 92 height 47
click at [603, 657] on div "OK" at bounding box center [609, 654] width 53 height 22
type input "12:30PM"
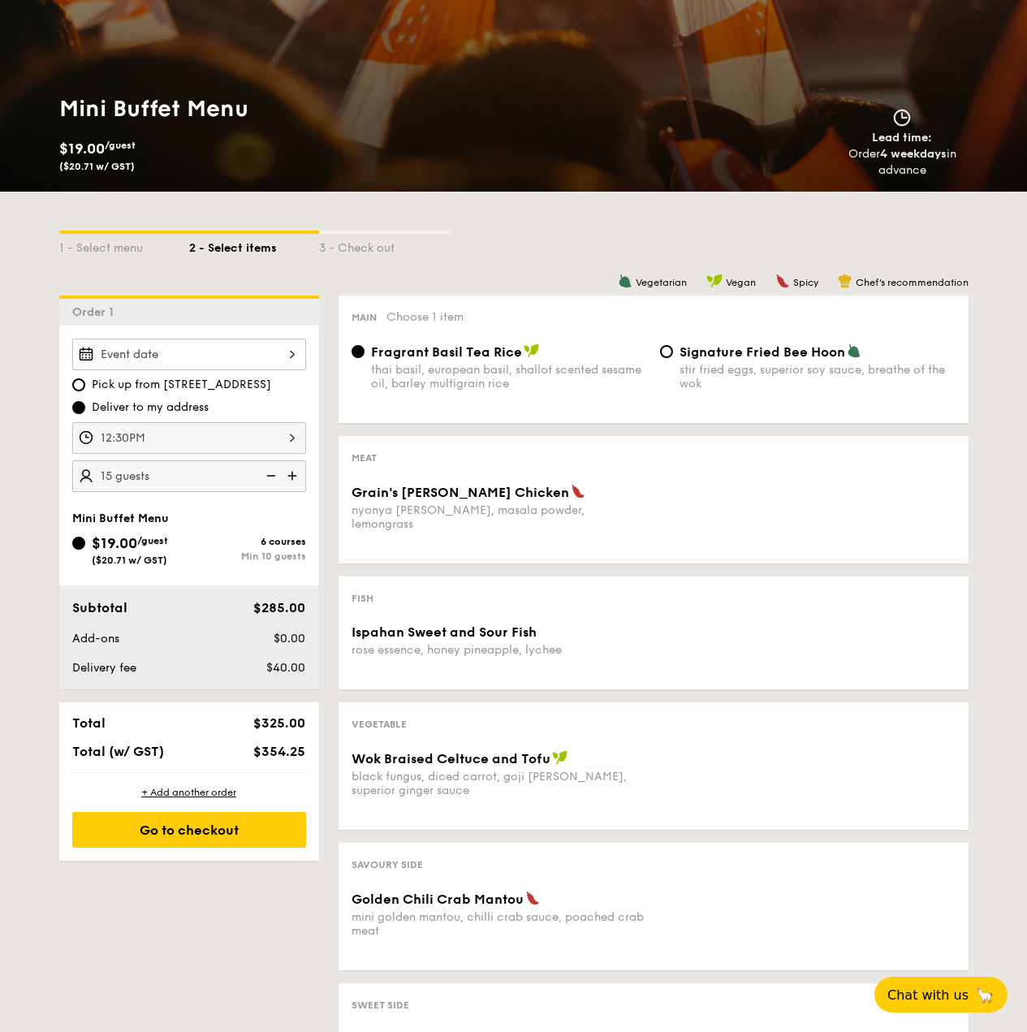
click at [189, 358] on div at bounding box center [189, 355] width 234 height 32
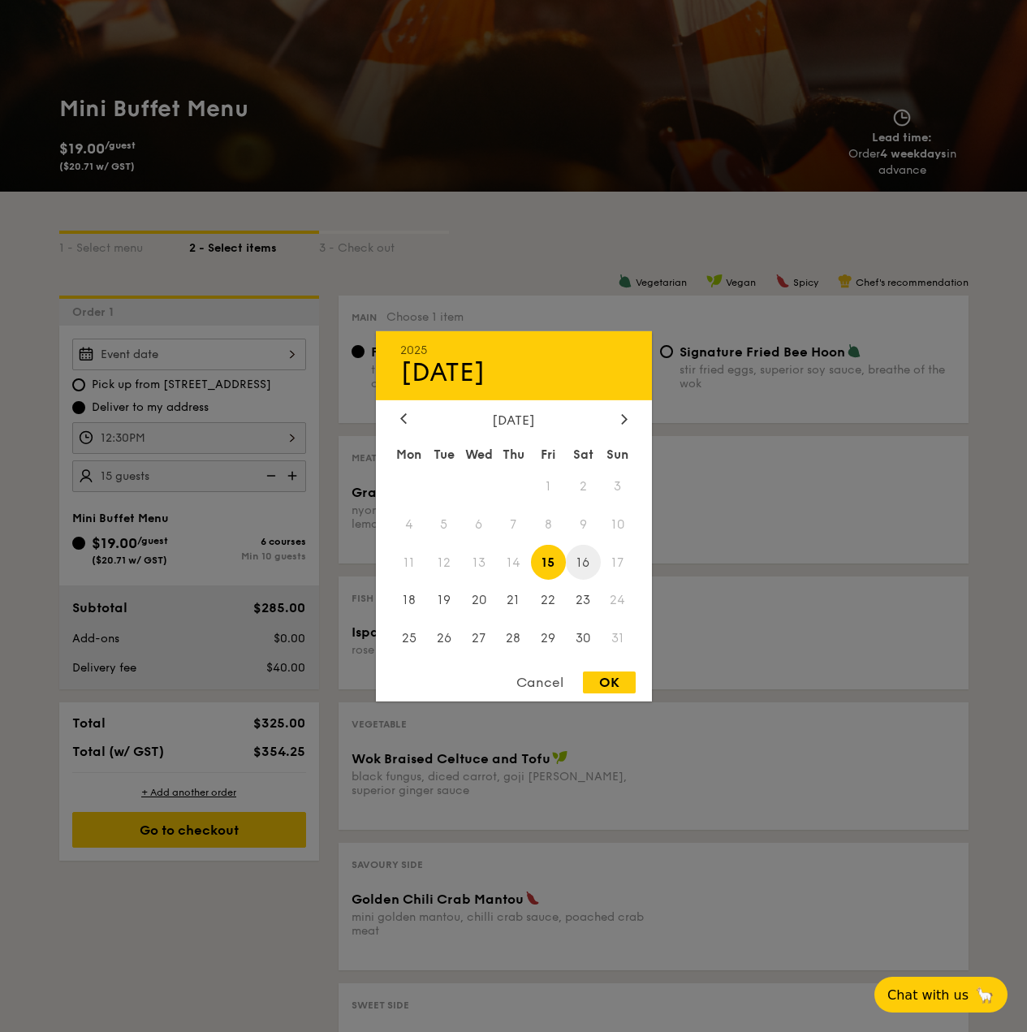
click at [582, 560] on span "16" at bounding box center [583, 562] width 35 height 35
click at [610, 683] on div "OK" at bounding box center [609, 683] width 53 height 22
type input "[DATE]"
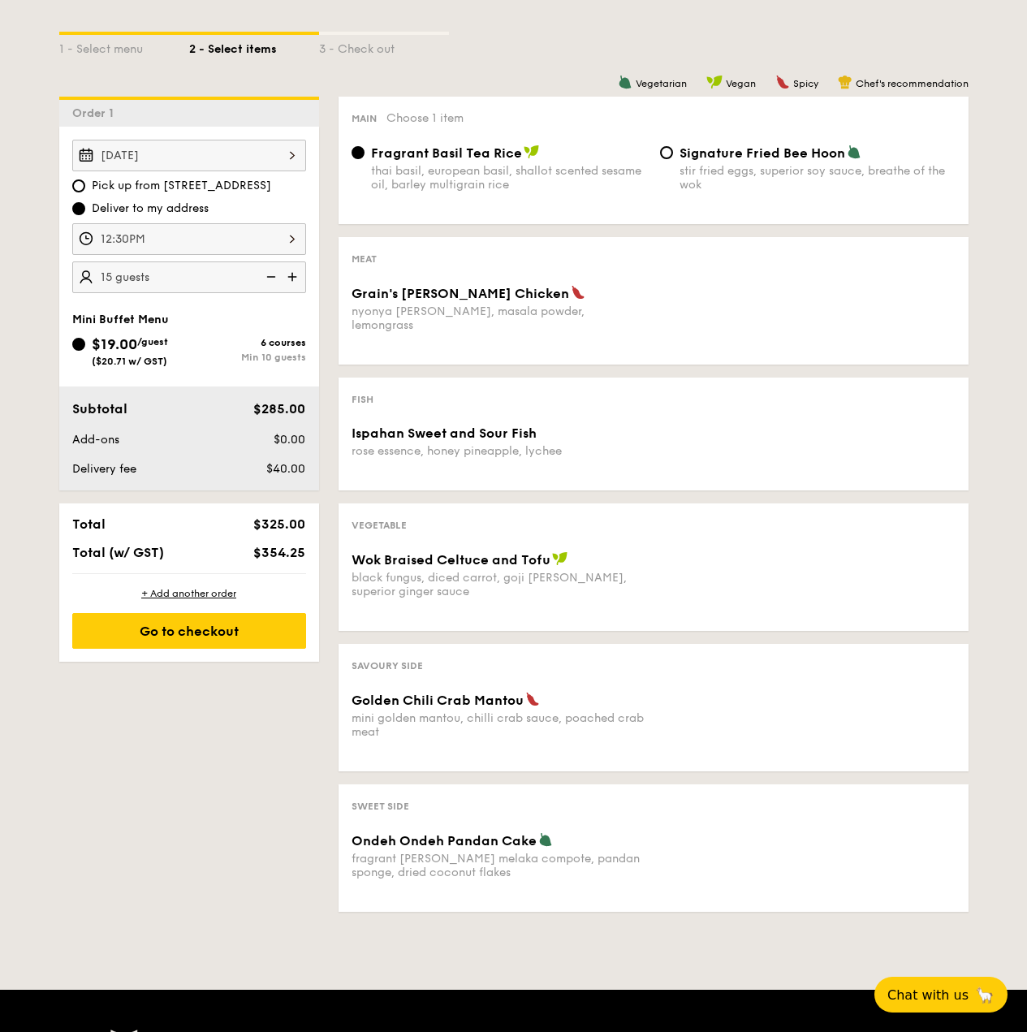
scroll to position [432, 0]
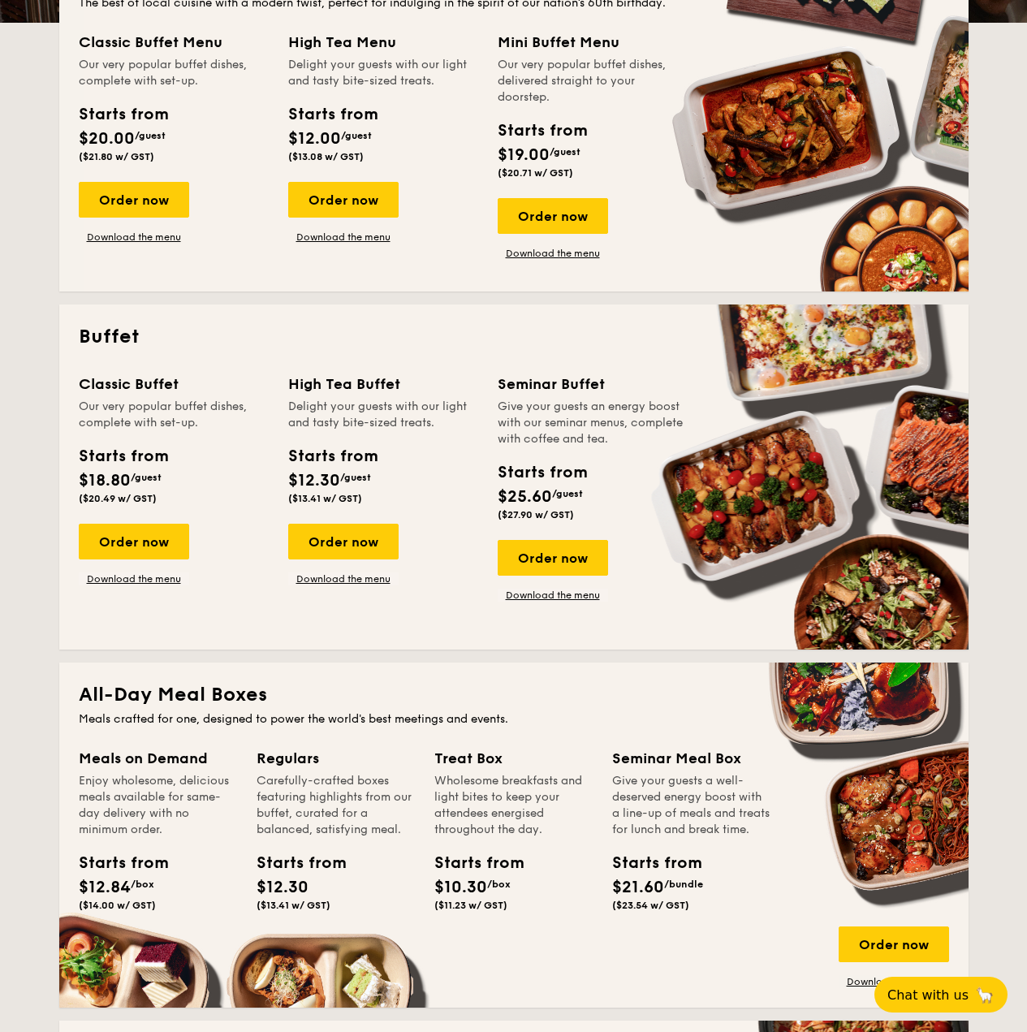
scroll to position [325, 0]
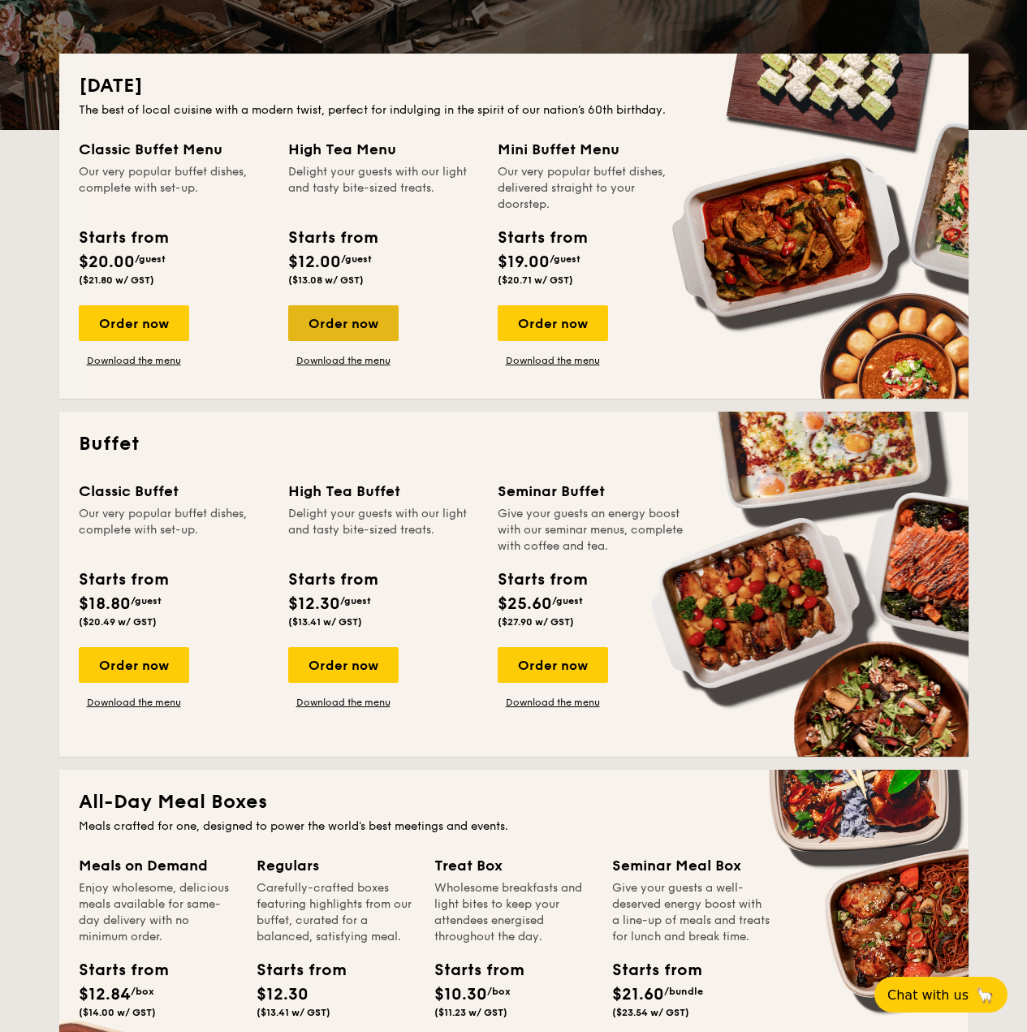
click at [347, 322] on div "Order now" at bounding box center [343, 323] width 110 height 36
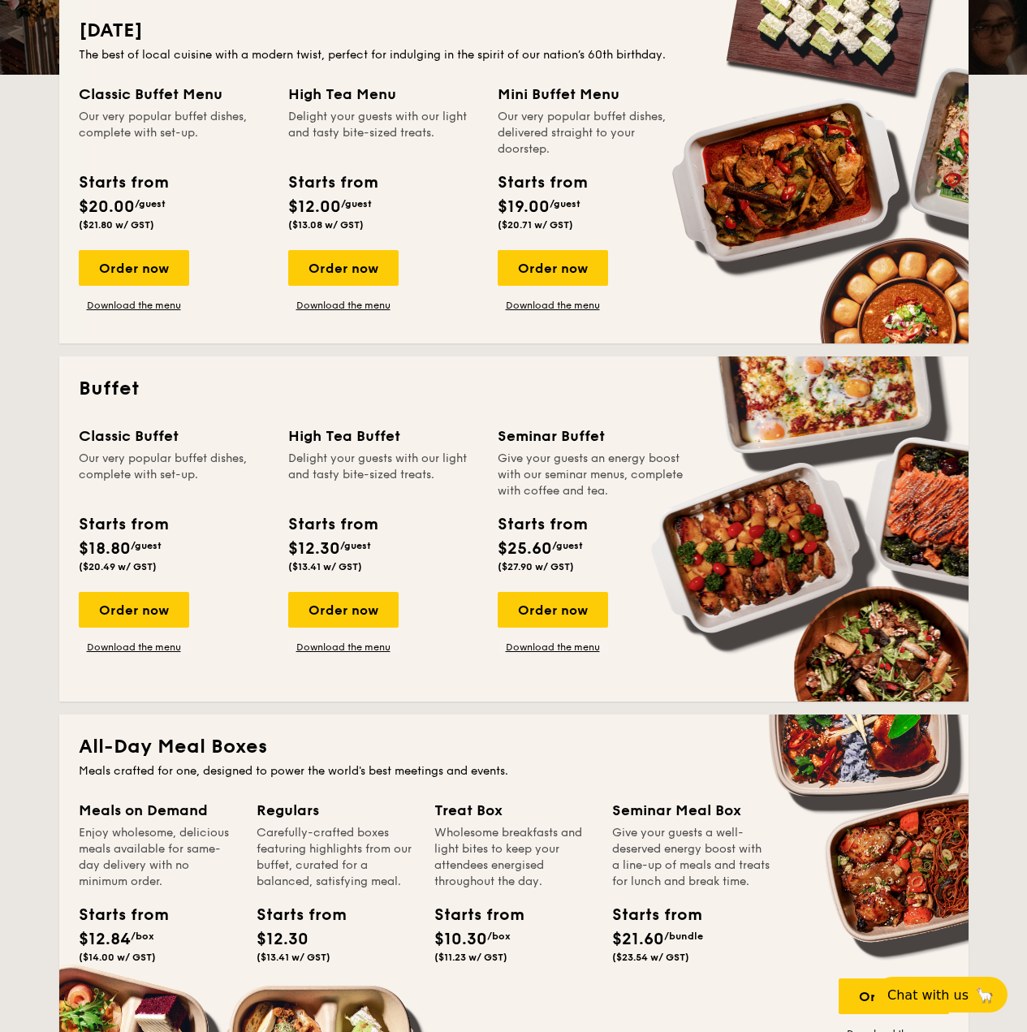
scroll to position [487, 0]
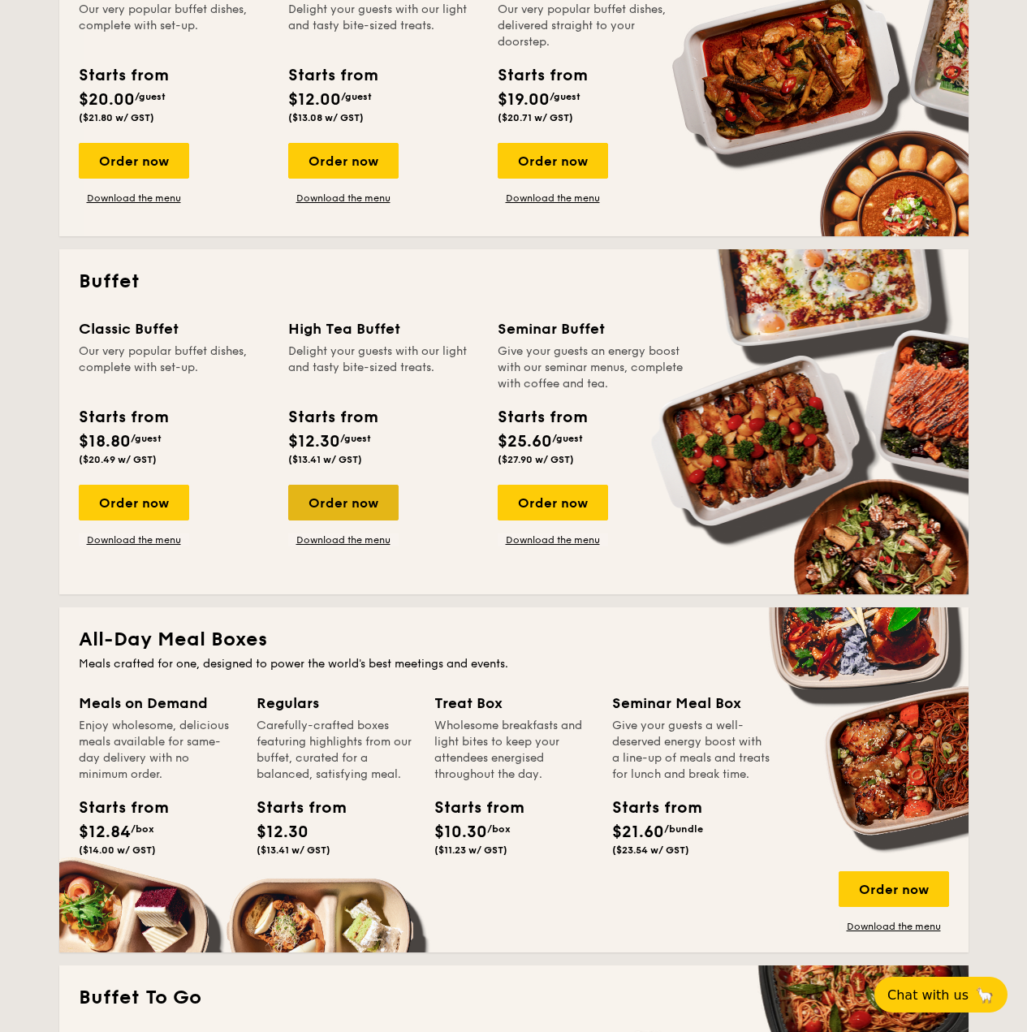
click at [343, 498] on div "Order now" at bounding box center [343, 503] width 110 height 36
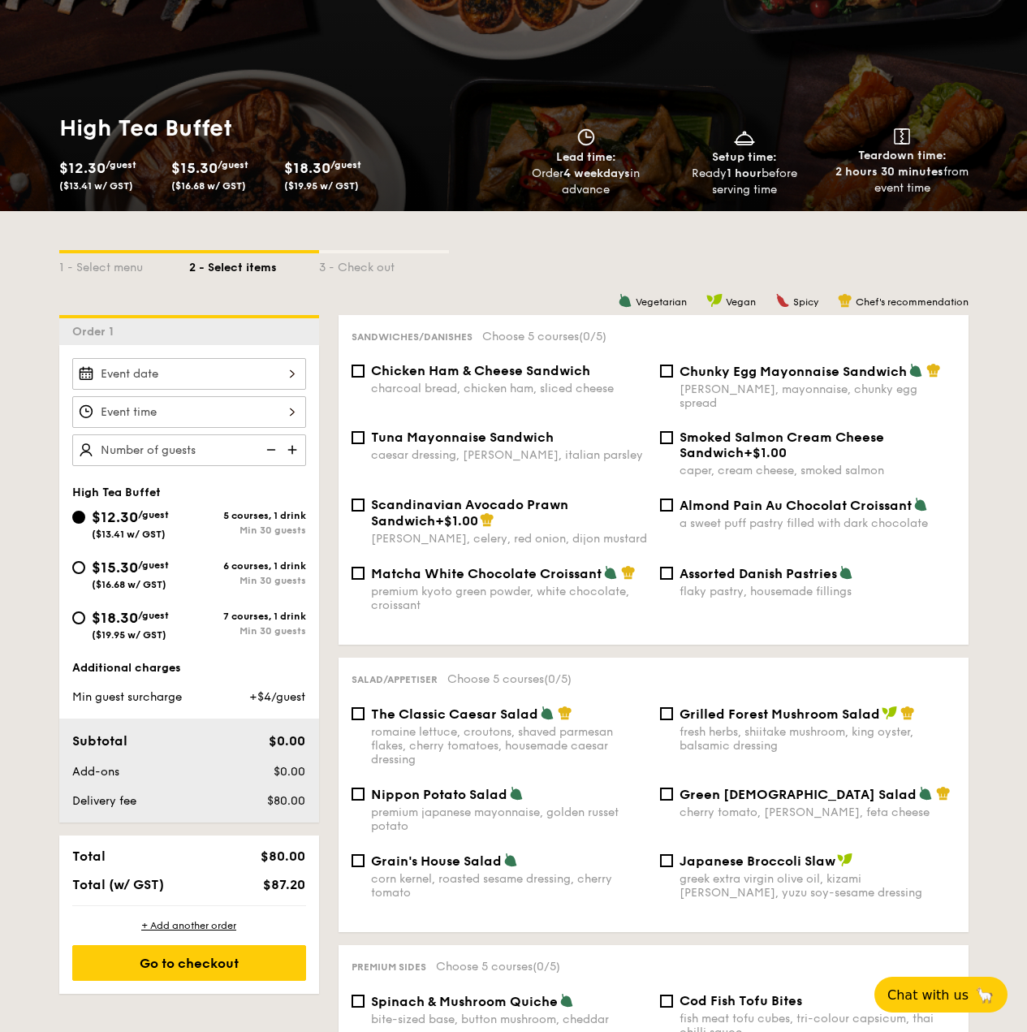
scroll to position [139, 0]
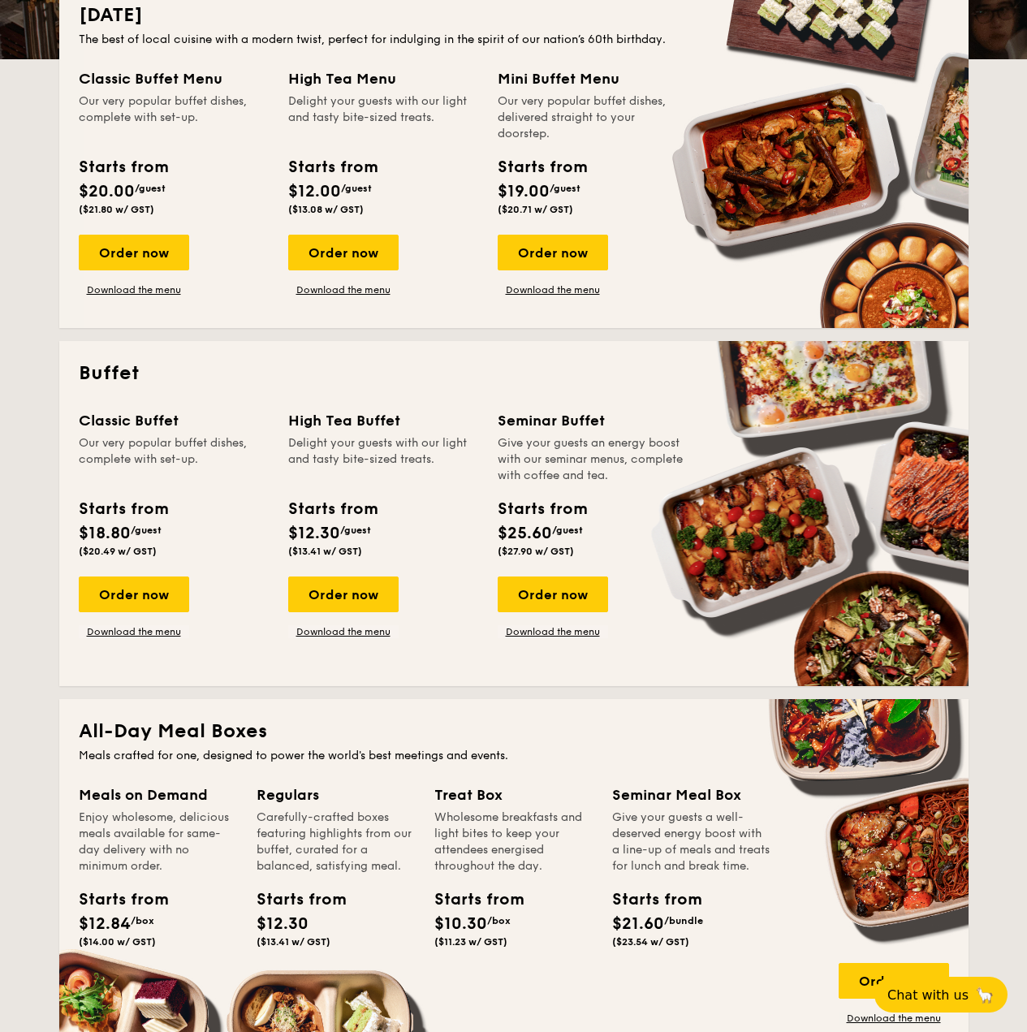
scroll to position [395, 0]
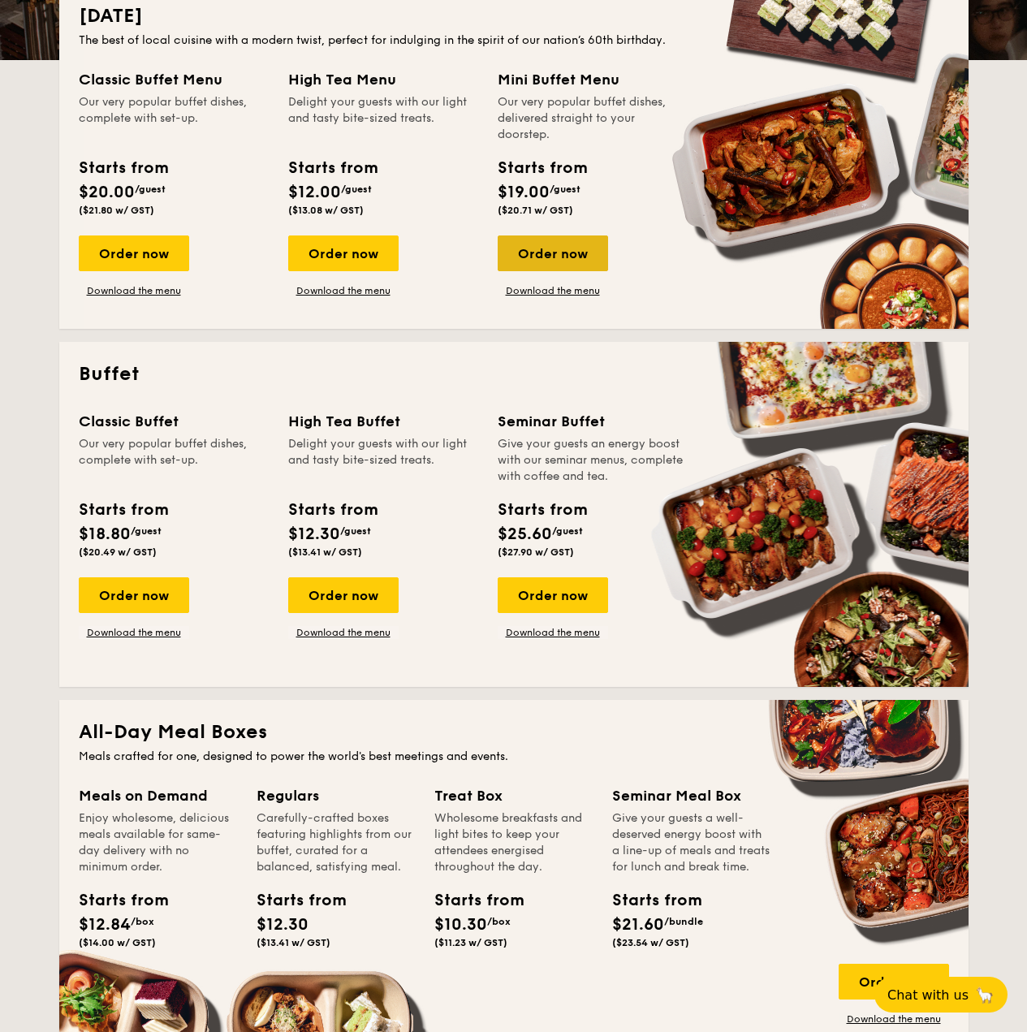
click at [565, 253] on div "Order now" at bounding box center [553, 254] width 110 height 36
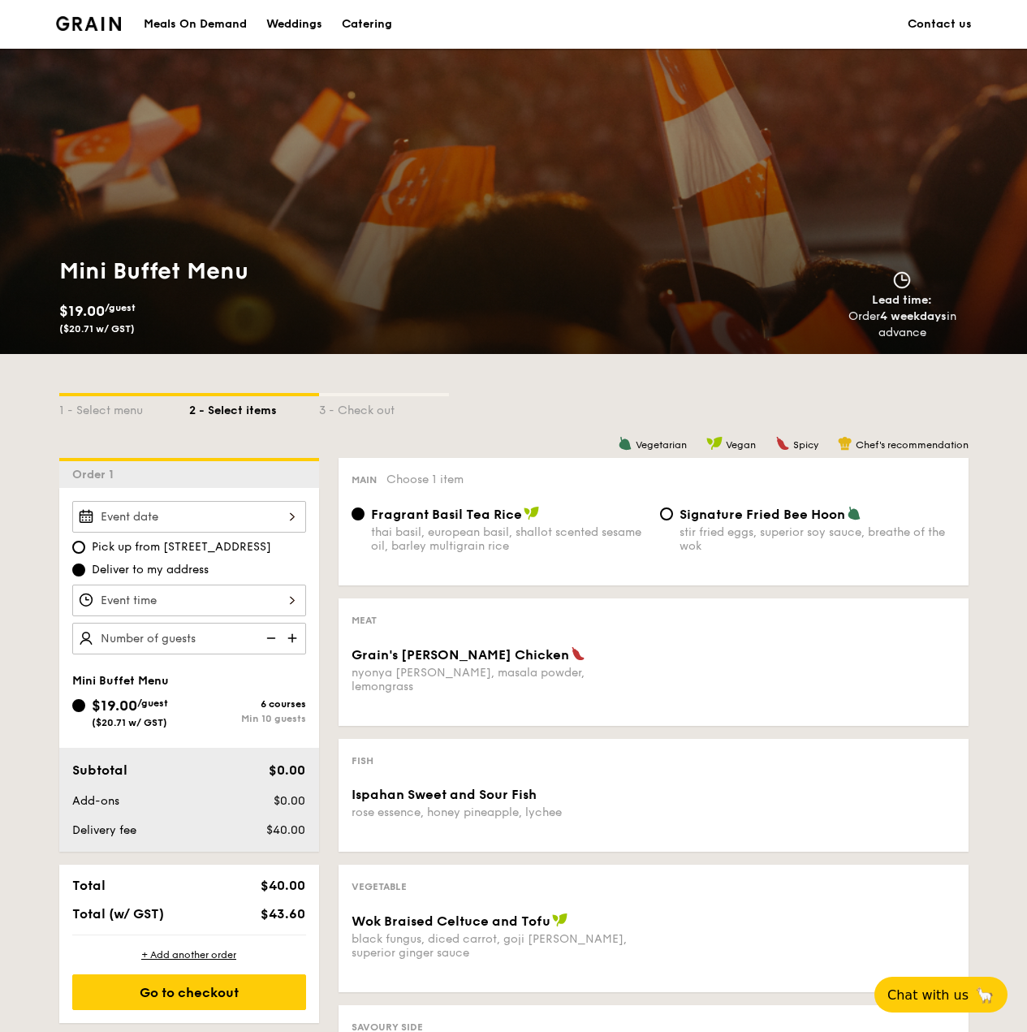
scroll to position [244, 0]
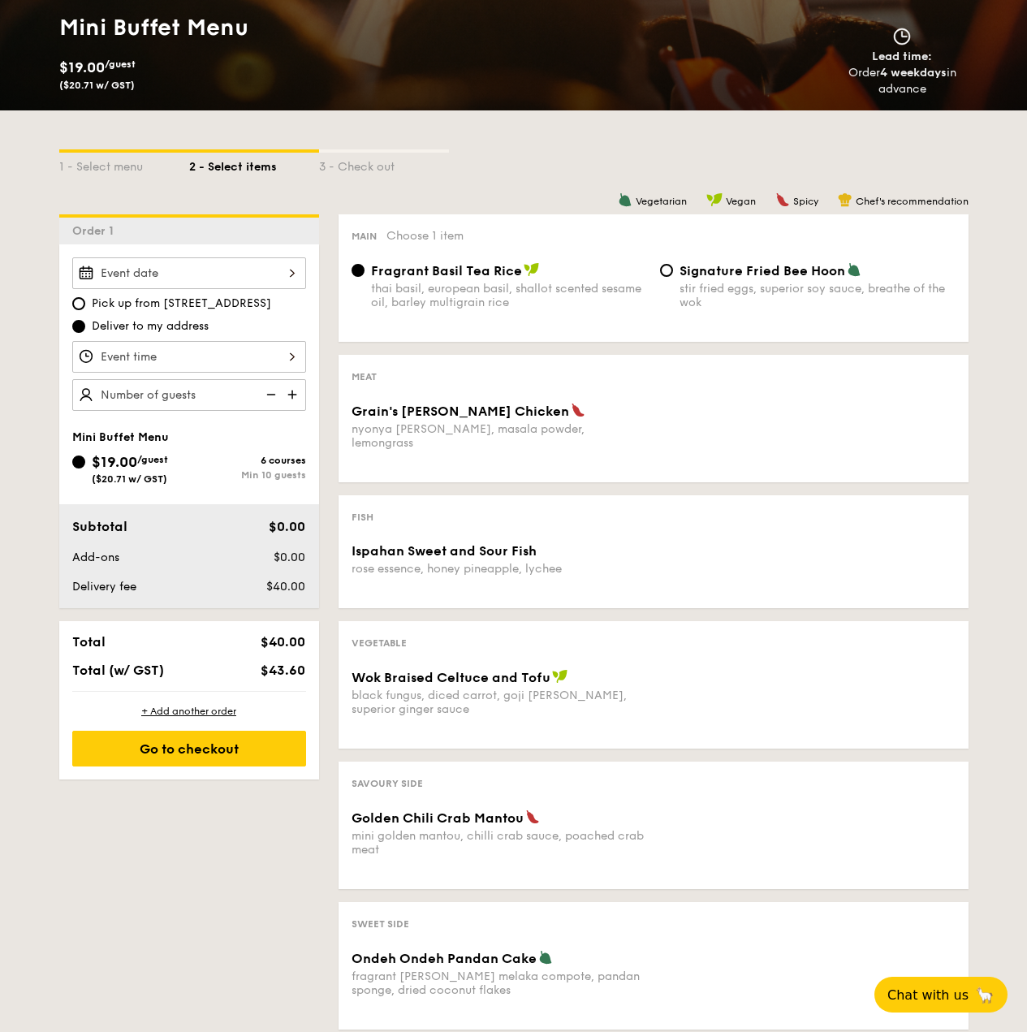
click at [270, 471] on div "Min 10 guests" at bounding box center [247, 474] width 117 height 11
click at [85, 469] on input "$19.00 /guest ($20.71 w/ GST) 6 courses Min 10 guests" at bounding box center [78, 462] width 13 height 13
click at [285, 466] on div "6 courses Min 10 guests" at bounding box center [247, 468] width 117 height 26
click at [85, 466] on input "$19.00 /guest ($20.71 w/ GST) 6 courses Min 10 guests" at bounding box center [78, 462] width 13 height 13
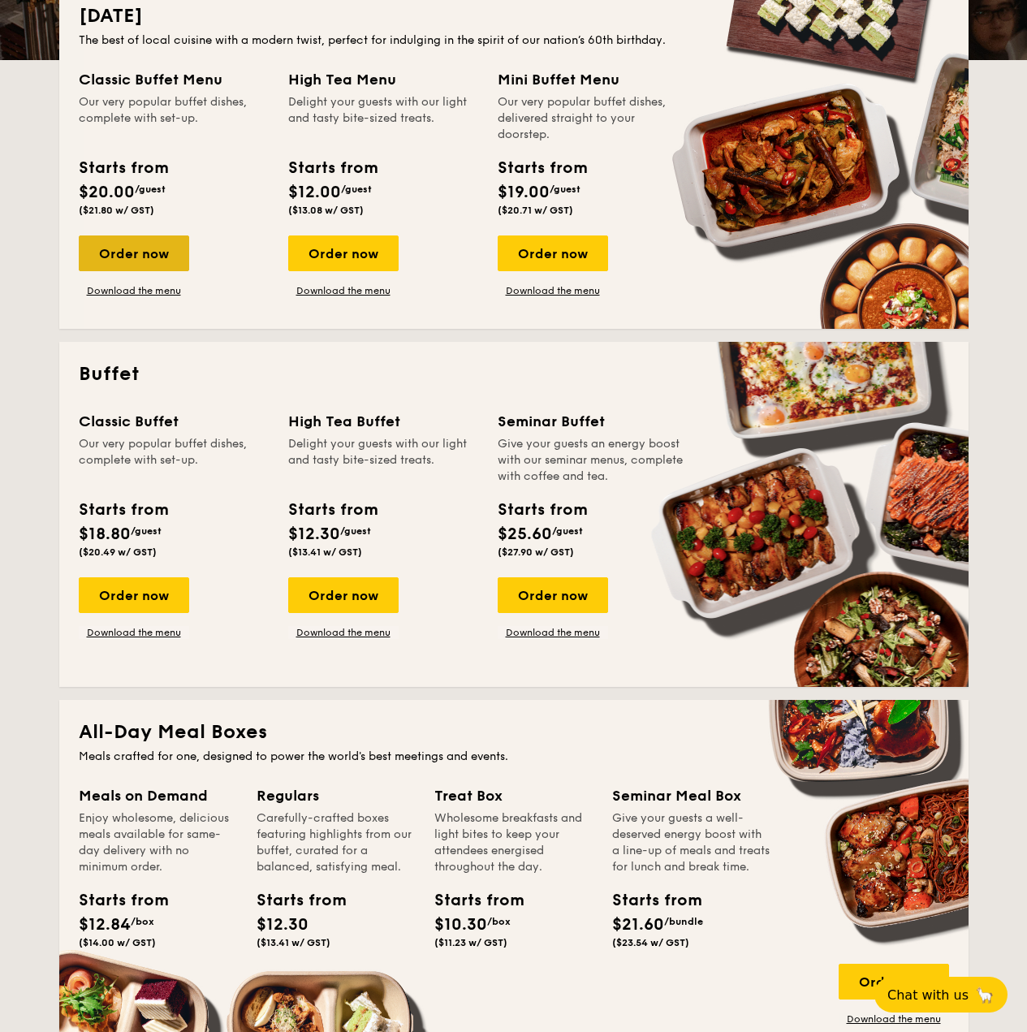
click at [145, 246] on div "Order now" at bounding box center [134, 254] width 110 height 36
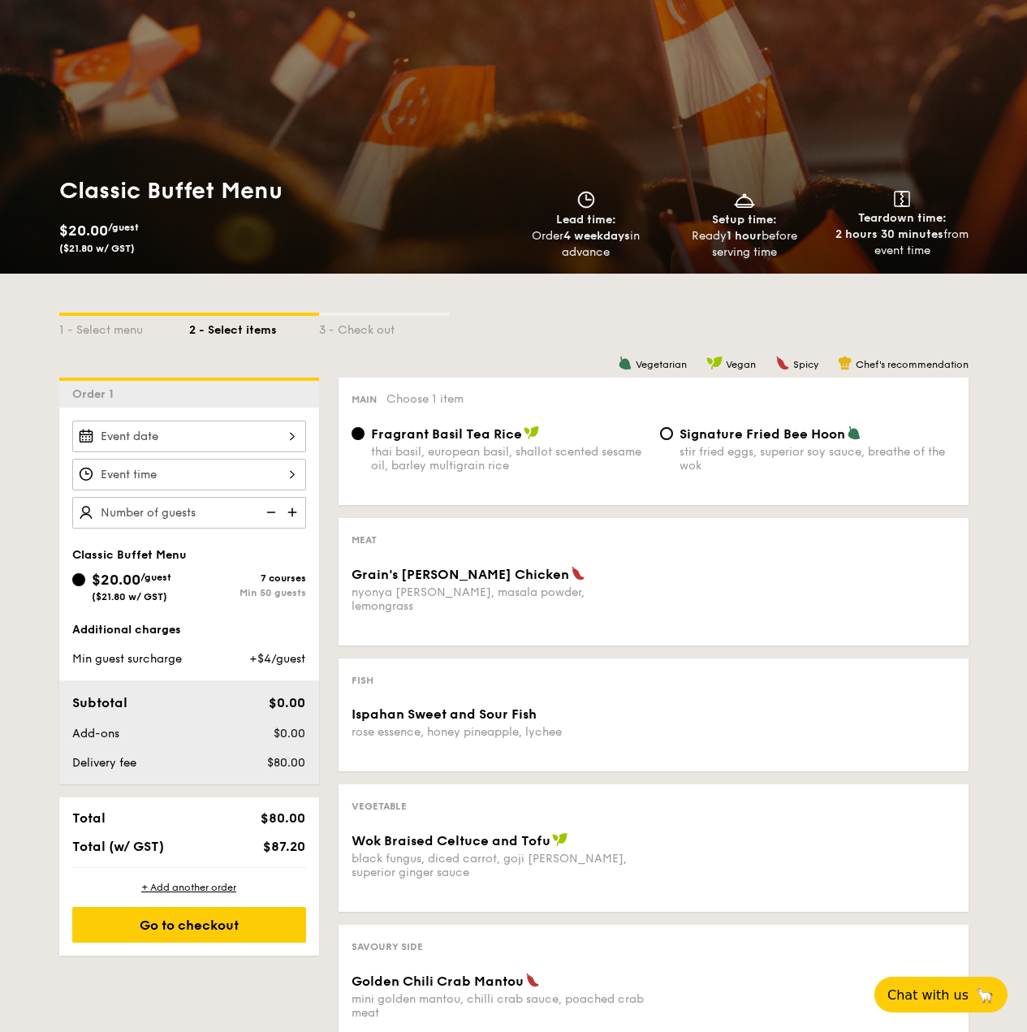
scroll to position [81, 0]
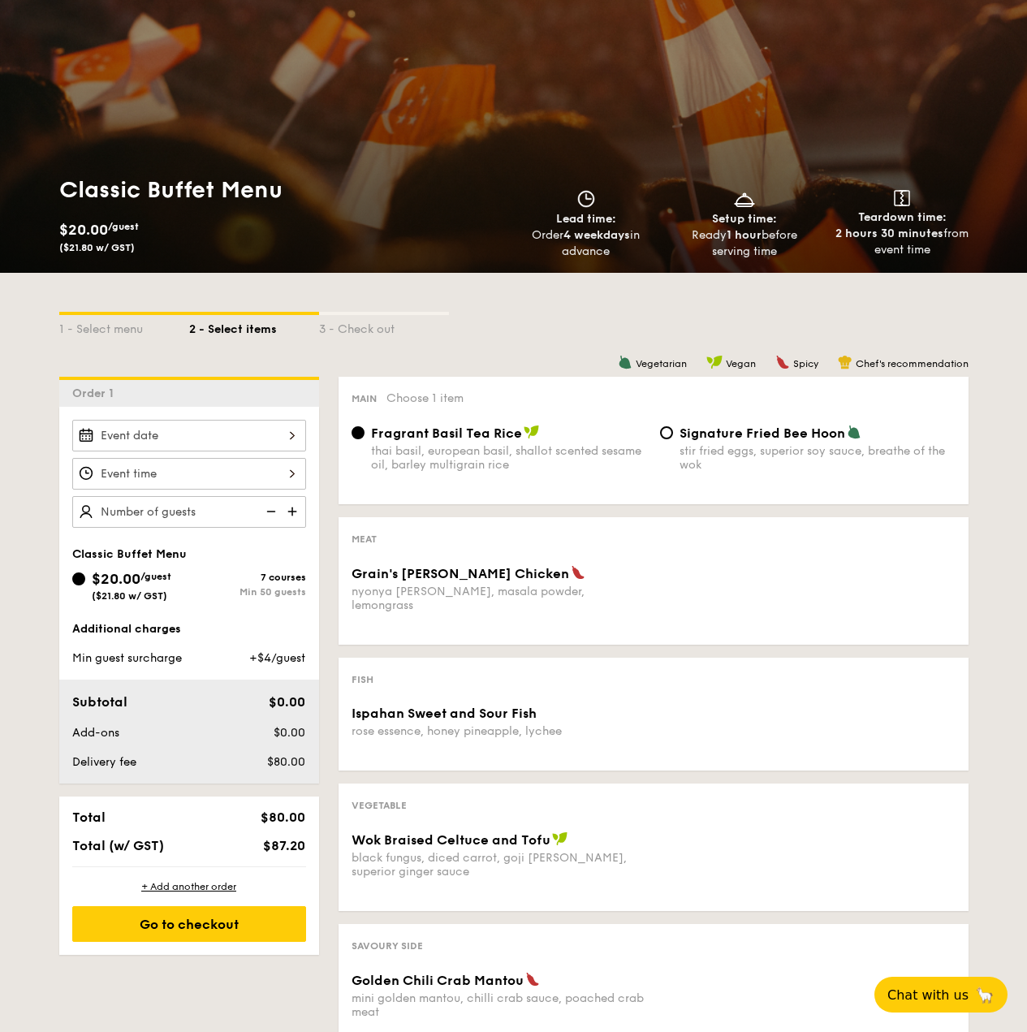
click at [289, 586] on div "7 courses Min 50 guests" at bounding box center [247, 585] width 117 height 26
click at [85, 586] on input "$20.00 /guest ($21.80 w/ GST) 7 courses Min 50 guests" at bounding box center [78, 579] width 13 height 13
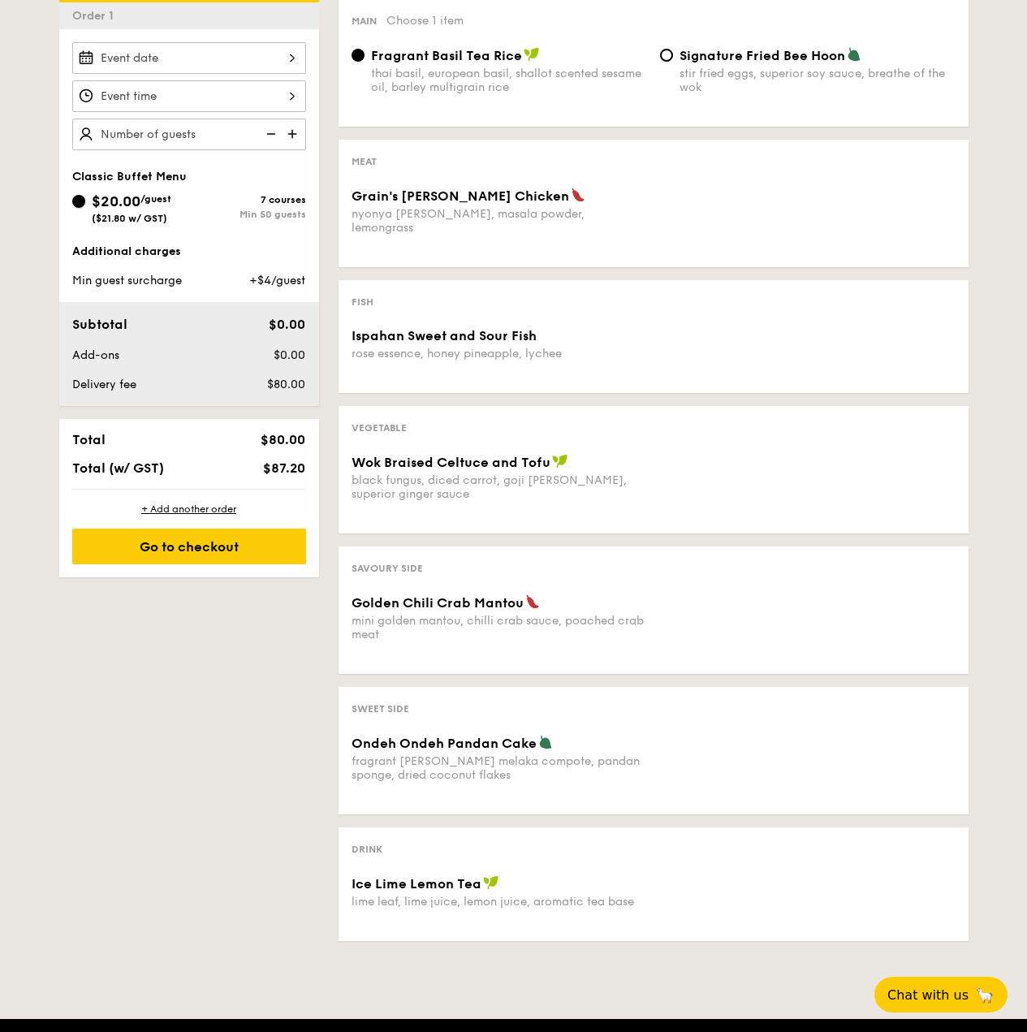
scroll to position [884, 0]
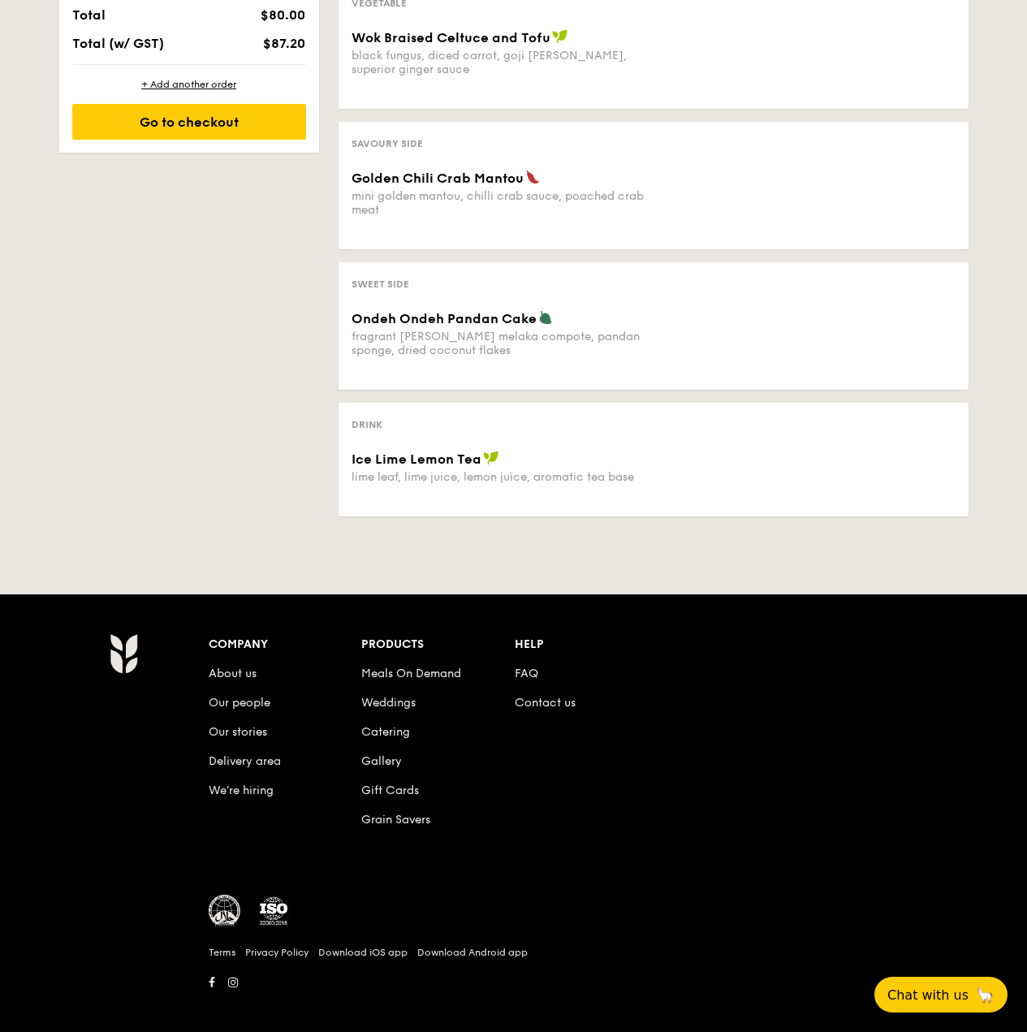
scroll to position [395, 0]
